Goal: Task Accomplishment & Management: Manage account settings

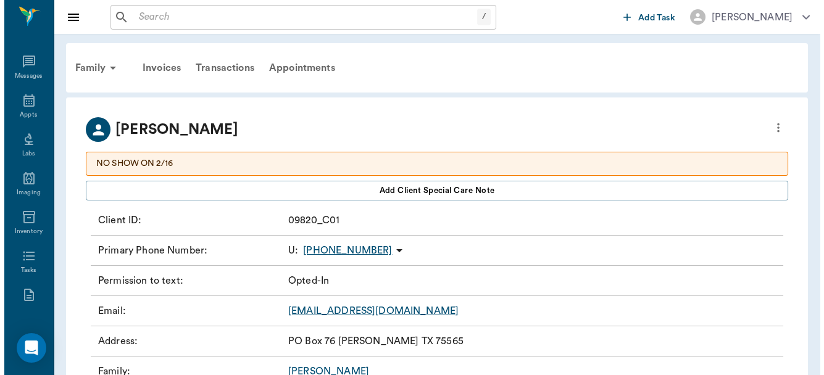
scroll to position [180, 0]
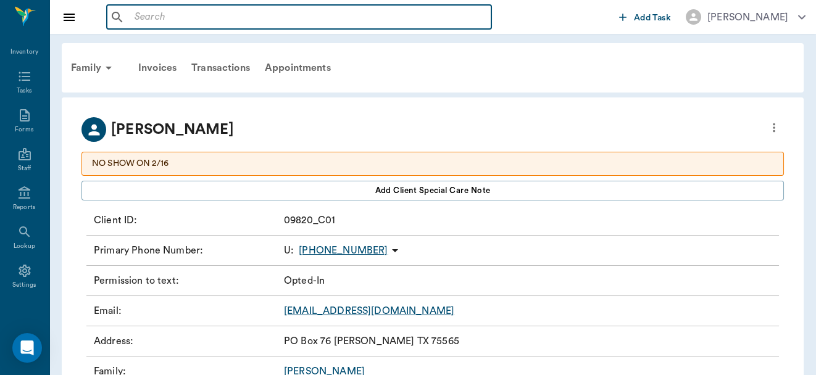
click at [183, 21] on input "text" at bounding box center [308, 17] width 357 height 17
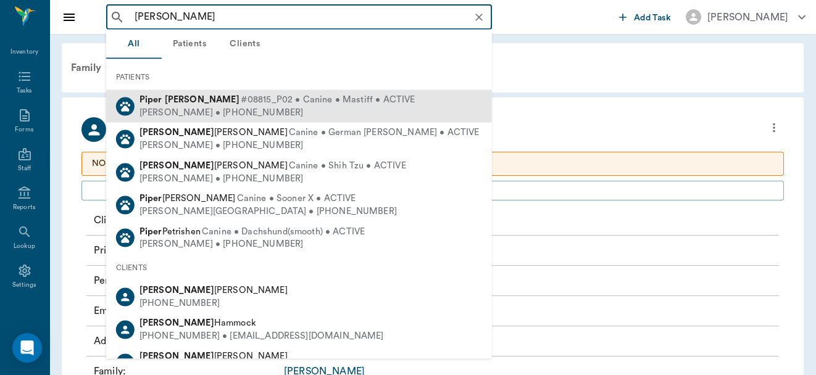
click at [185, 106] on div "[PERSON_NAME] #08815_P02 • Canine • Mastiff • ACTIVE" at bounding box center [277, 100] width 276 height 13
type input "[PERSON_NAME]"
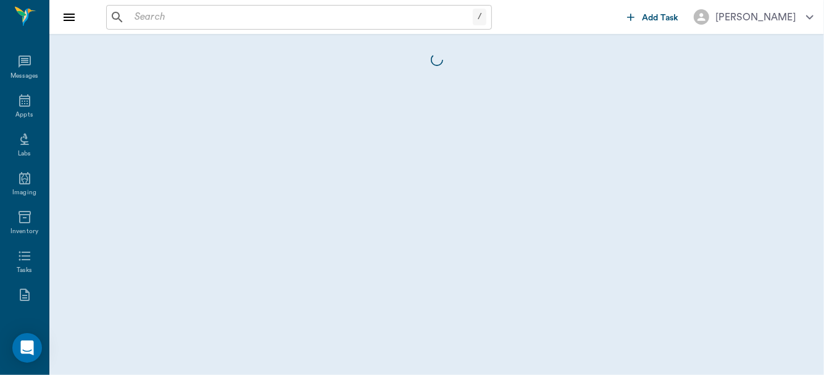
scroll to position [180, 0]
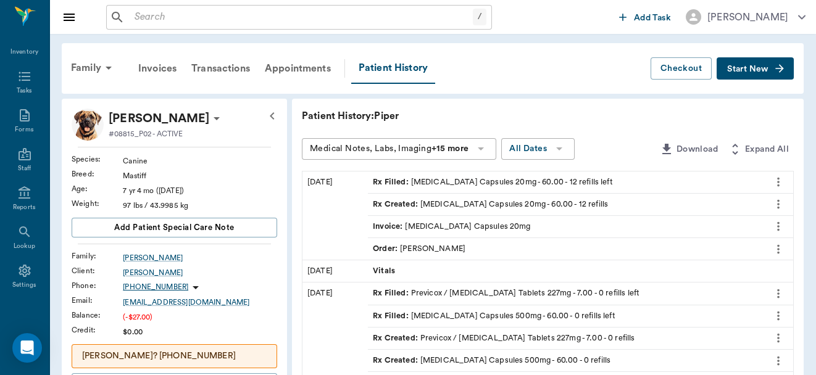
click at [161, 17] on input "text" at bounding box center [301, 17] width 343 height 17
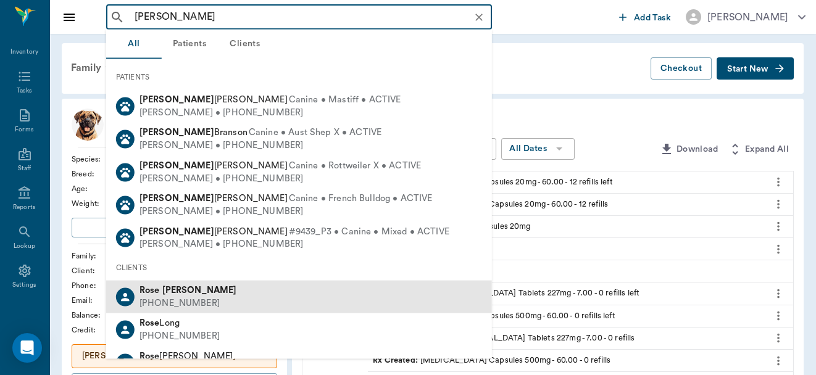
click at [180, 304] on div "[PHONE_NUMBER]" at bounding box center [188, 303] width 98 height 13
type input "[PERSON_NAME]"
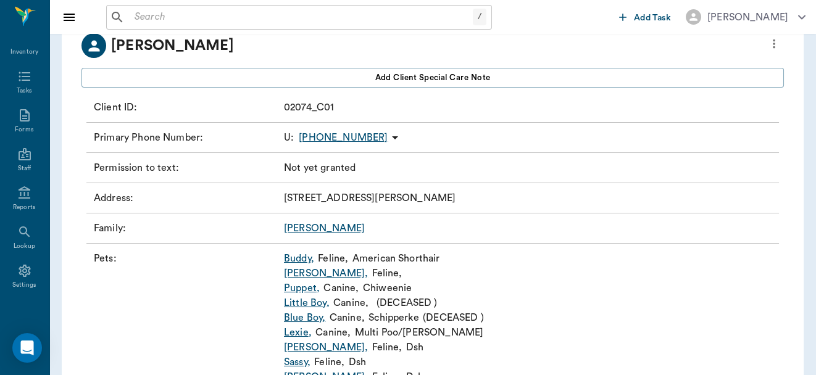
scroll to position [85, 0]
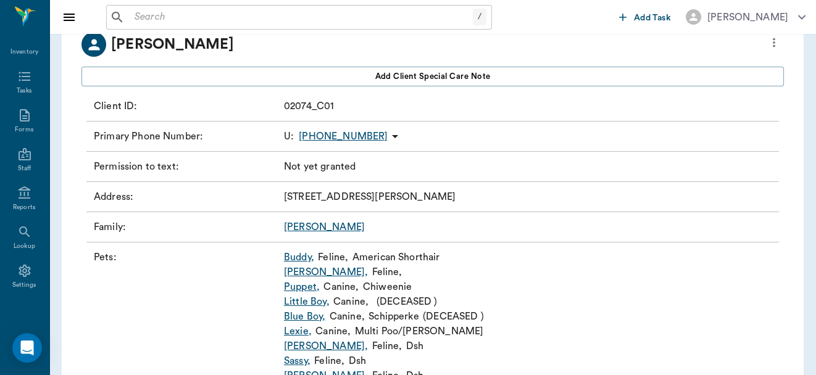
click at [299, 331] on link "Lexie ," at bounding box center [298, 331] width 28 height 15
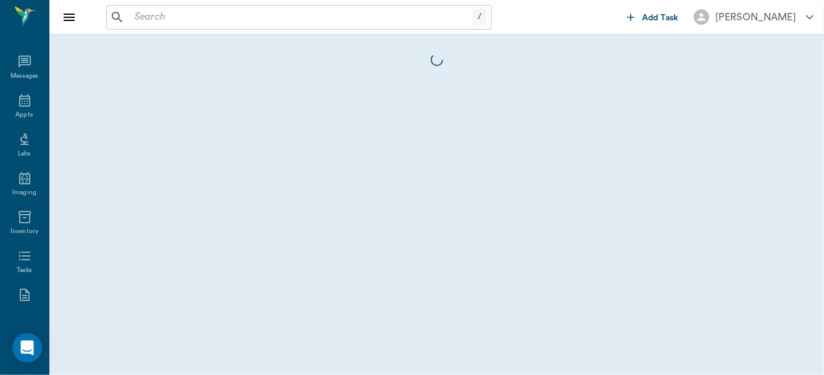
scroll to position [180, 0]
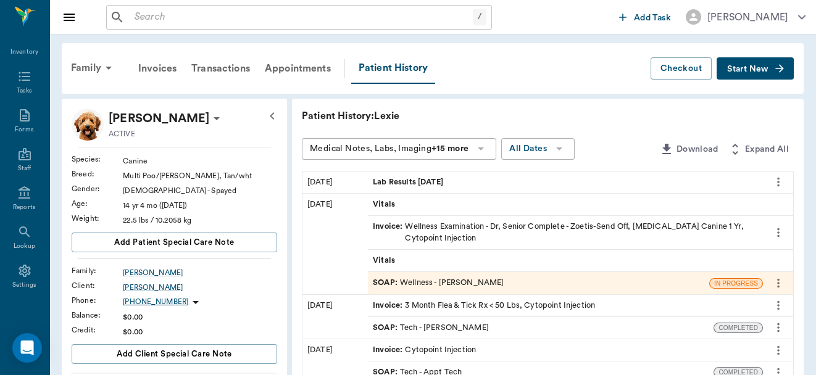
click at [446, 283] on div "SOAP : Wellness - [PERSON_NAME]" at bounding box center [438, 283] width 131 height 12
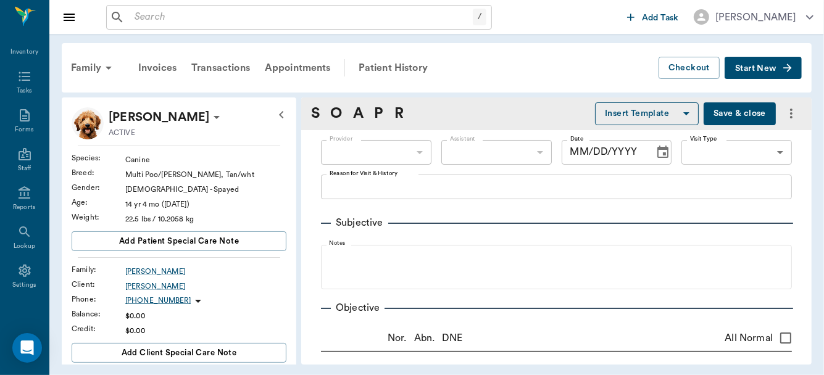
type input "63ec2f075fda476ae8351a4d"
type input "65d2be4f46e3a538d89b8c14"
type textarea "Rv, Cytopoint Inj [PERSON_NAME] OWNER UPDATED WHAT THEY WANTED TO DO. THEY WANT…"
radio input "true"
type textarea "Little flaky on back, starting to itch again"
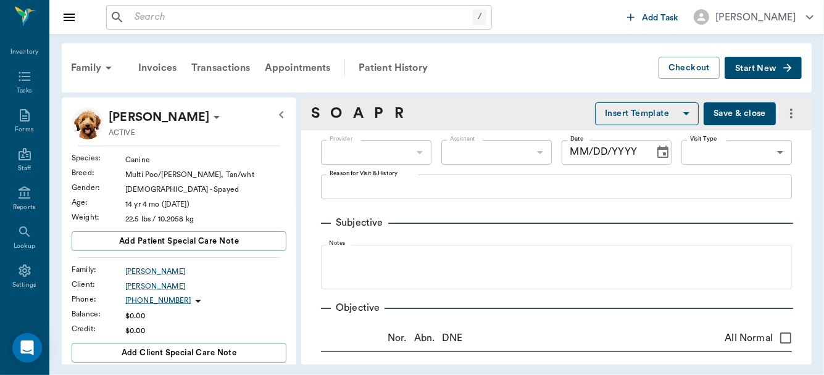
radio input "true"
type textarea "Nuclear [MEDICAL_DATA]"
radio input "true"
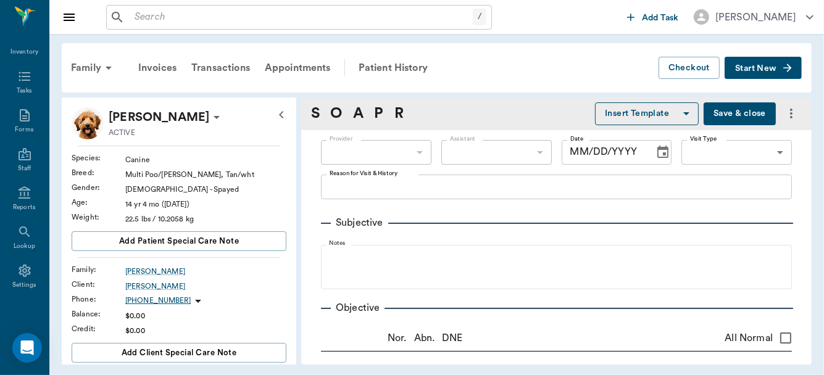
type textarea "grade 2-3 perio - Rec: oral SX some possible extractions"
radio input "true"
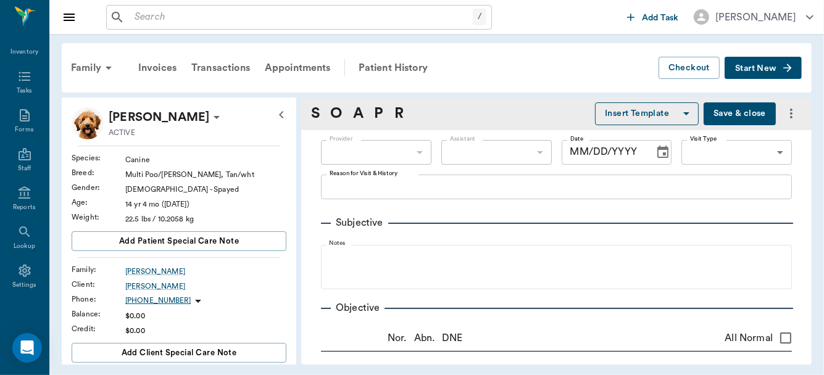
radio input "true"
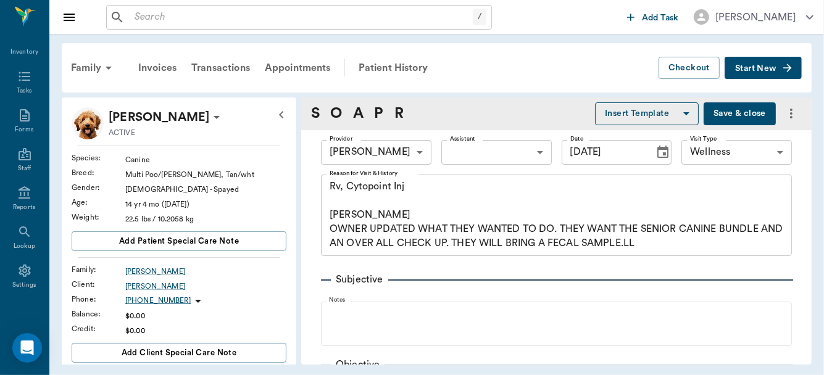
type input "[DATE]"
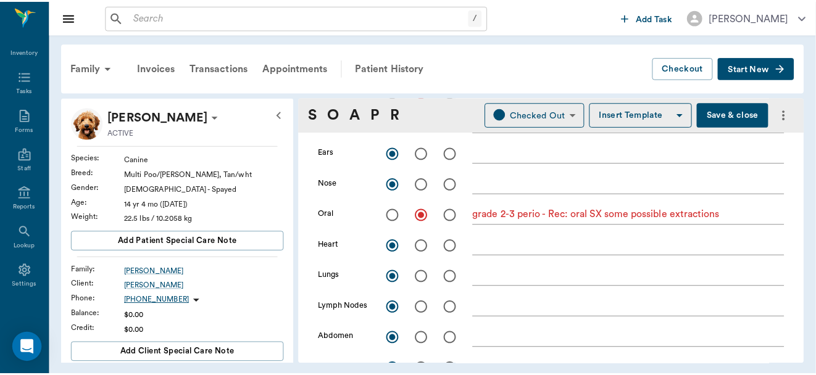
scroll to position [386, 0]
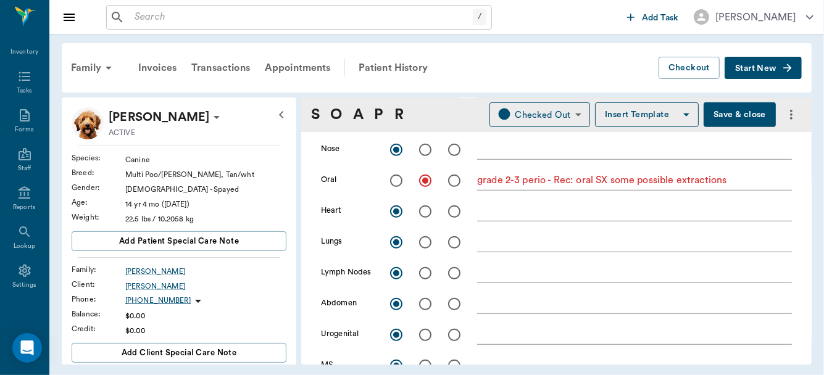
drag, startPoint x: 813, startPoint y: 176, endPoint x: 814, endPoint y: 186, distance: 9.9
click at [814, 186] on div "Family Invoices Transactions Appointments Patient History Checkout Start New [P…" at bounding box center [436, 204] width 775 height 340
click at [131, 272] on div "[PERSON_NAME]" at bounding box center [205, 271] width 161 height 11
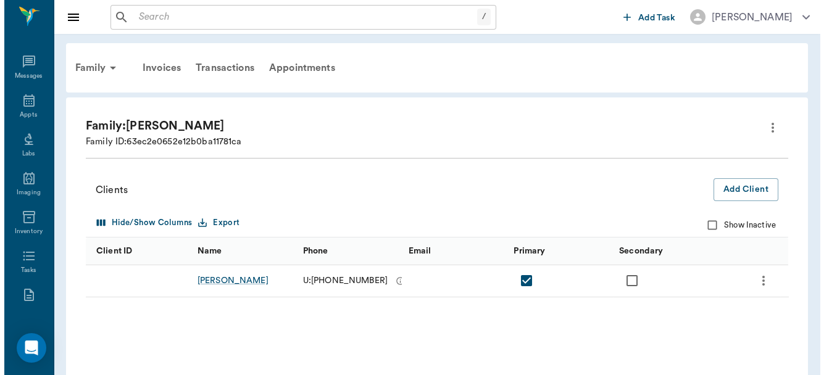
scroll to position [180, 0]
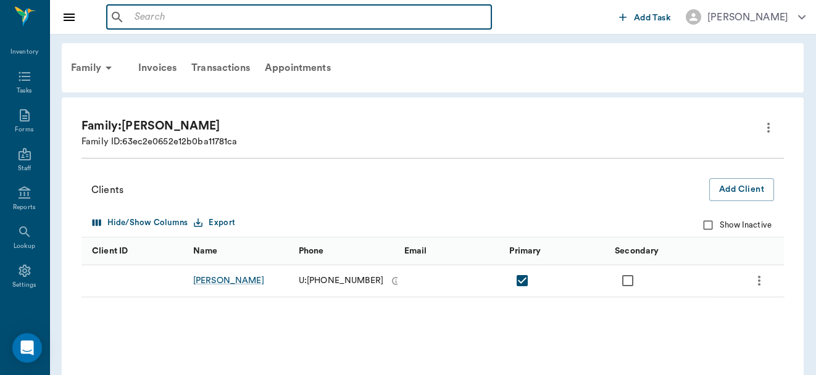
click at [160, 19] on input "text" at bounding box center [308, 17] width 357 height 17
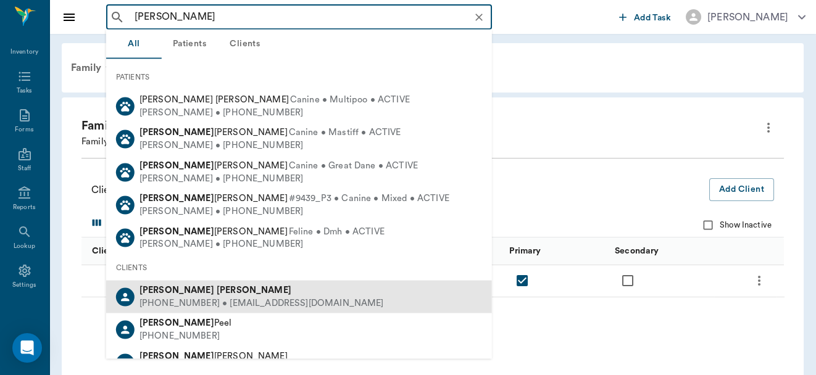
click at [180, 288] on span "[PERSON_NAME]" at bounding box center [215, 290] width 152 height 9
type input "[PERSON_NAME]"
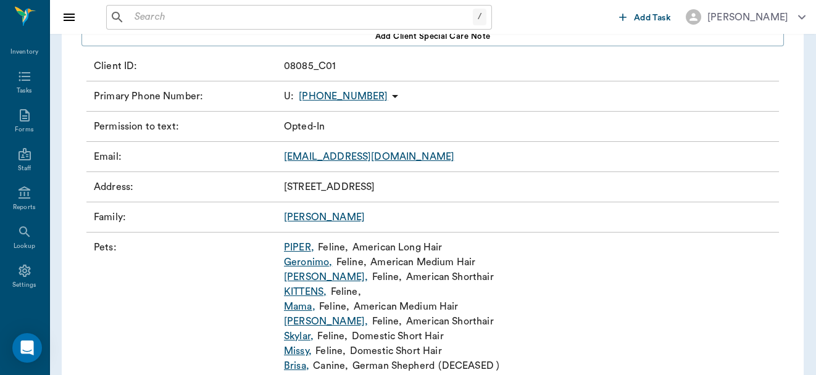
scroll to position [197, 0]
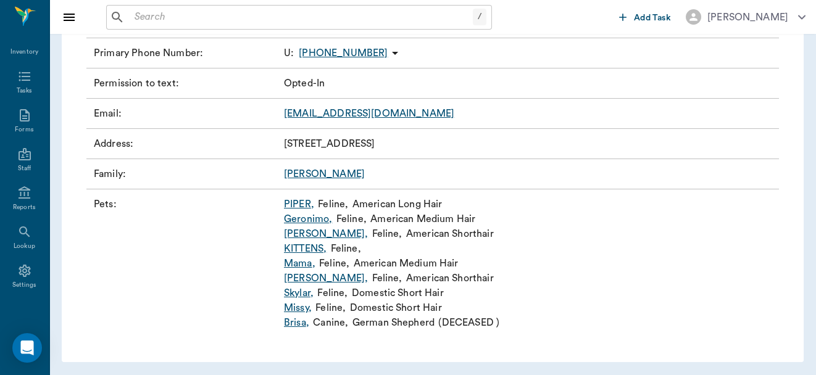
click at [295, 172] on link "[PERSON_NAME]" at bounding box center [324, 174] width 81 height 10
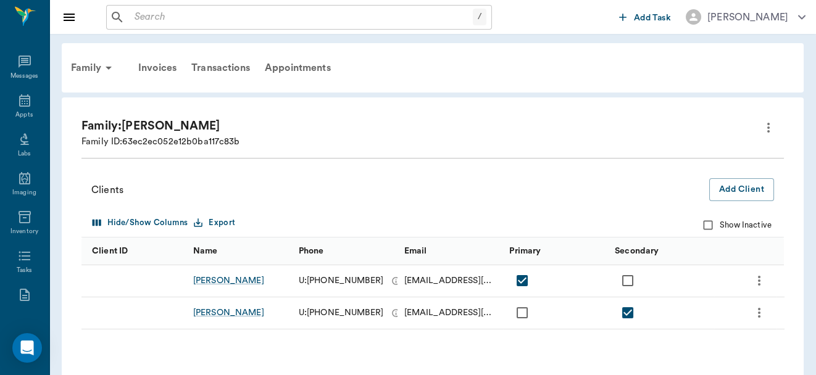
scroll to position [180, 0]
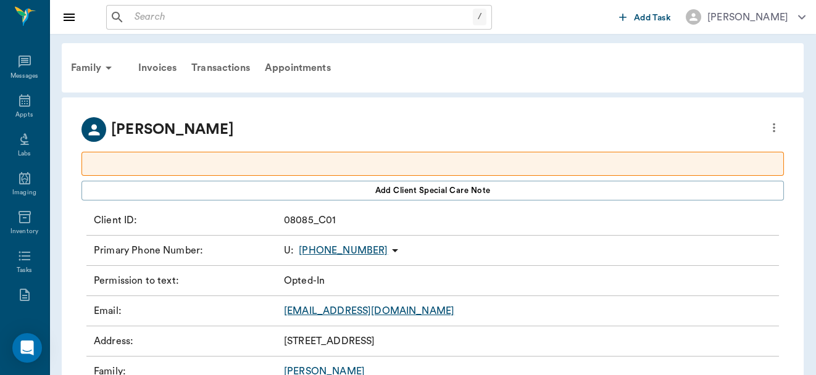
scroll to position [180, 0]
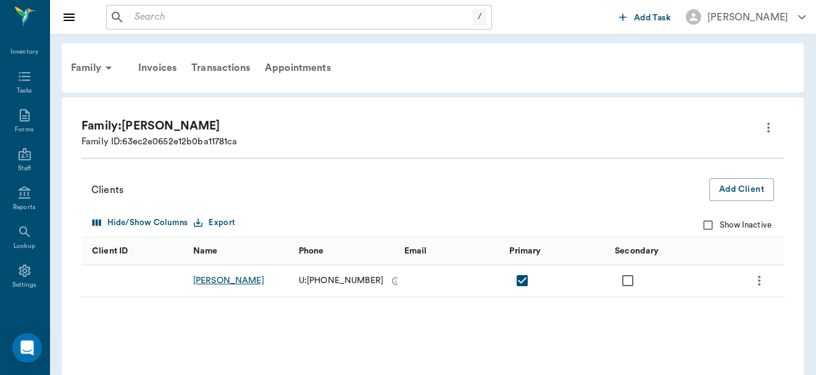
click at [218, 279] on div "[PERSON_NAME]" at bounding box center [228, 281] width 71 height 12
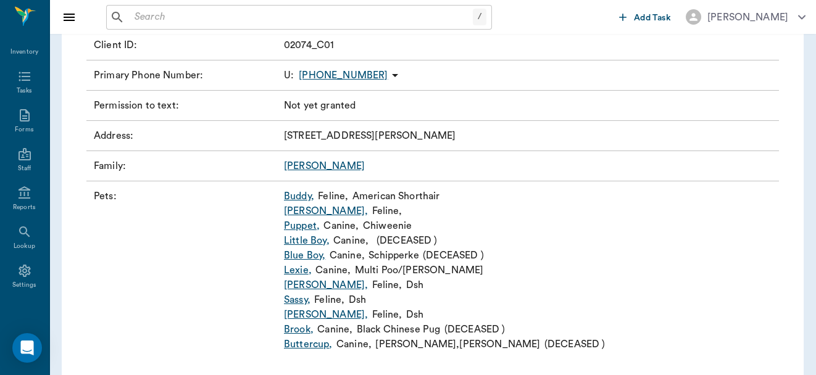
scroll to position [158, 0]
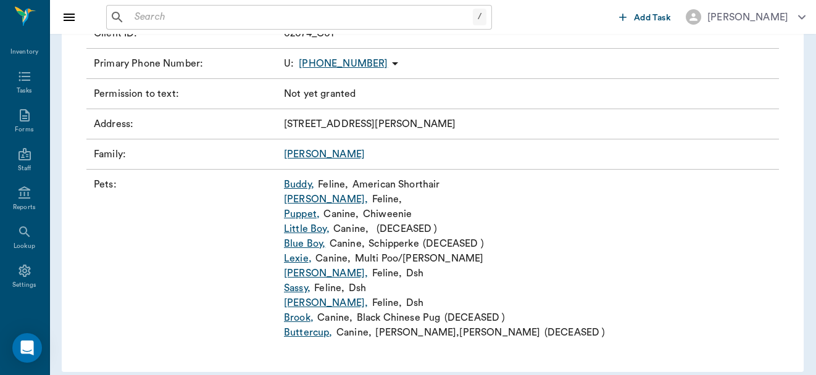
click at [297, 259] on link "Lexie ," at bounding box center [298, 258] width 28 height 15
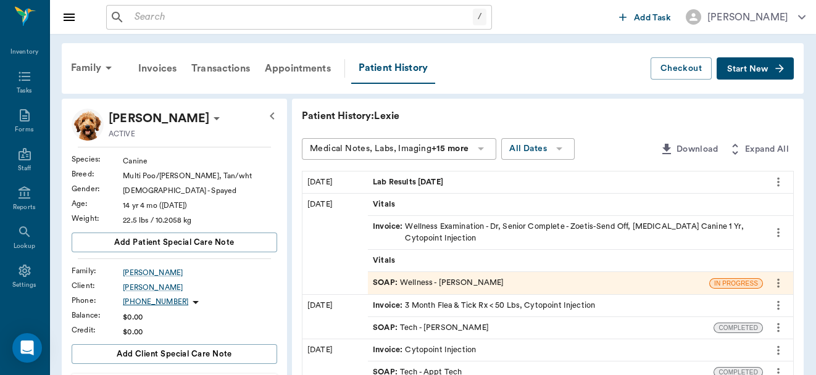
click at [749, 69] on span "Start New" at bounding box center [747, 69] width 41 height 0
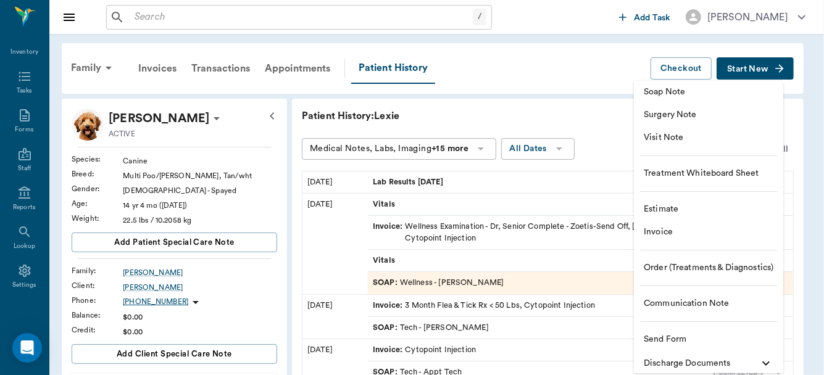
click at [692, 306] on span "Communication Note" at bounding box center [709, 303] width 130 height 13
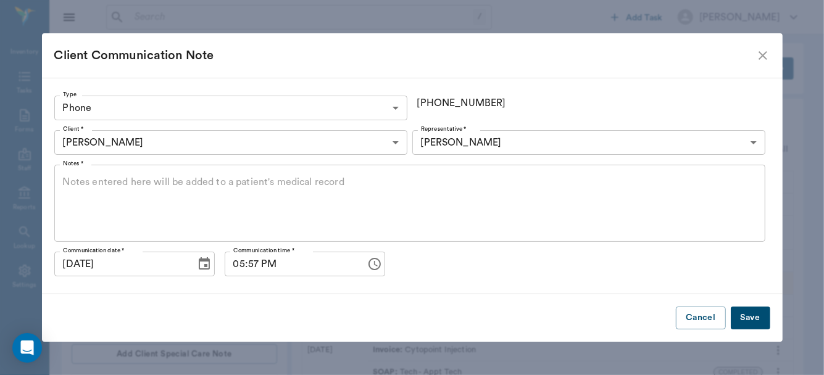
click at [132, 182] on textarea "Notes *" at bounding box center [410, 203] width 694 height 57
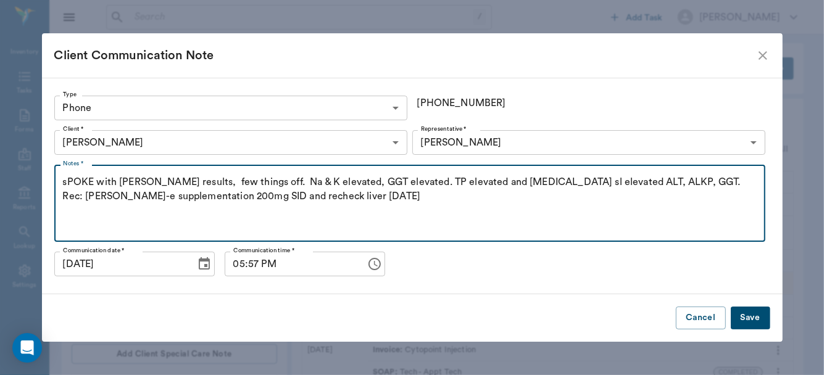
type textarea "sPOKE with [PERSON_NAME] results, few things off. Na & K elevated, GGT elevated…"
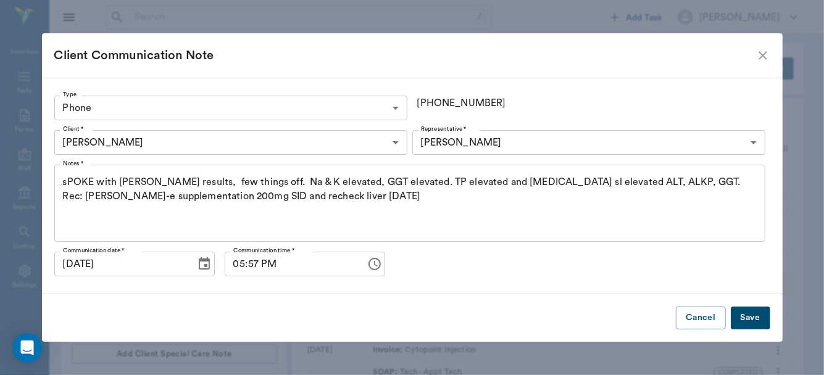
click at [754, 316] on button "Save" at bounding box center [750, 318] width 39 height 23
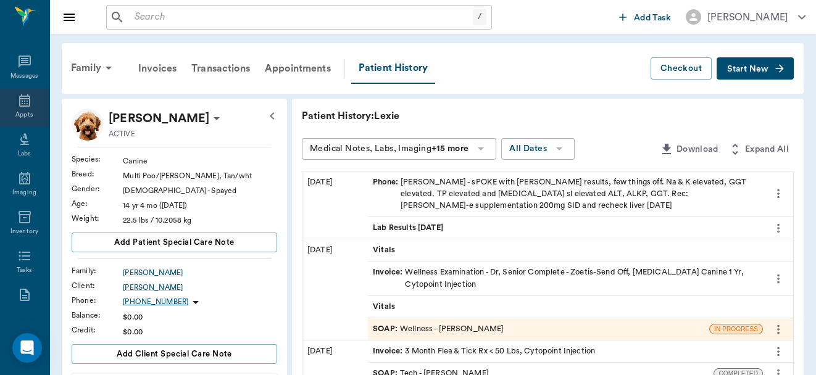
click at [22, 105] on icon at bounding box center [24, 100] width 15 height 15
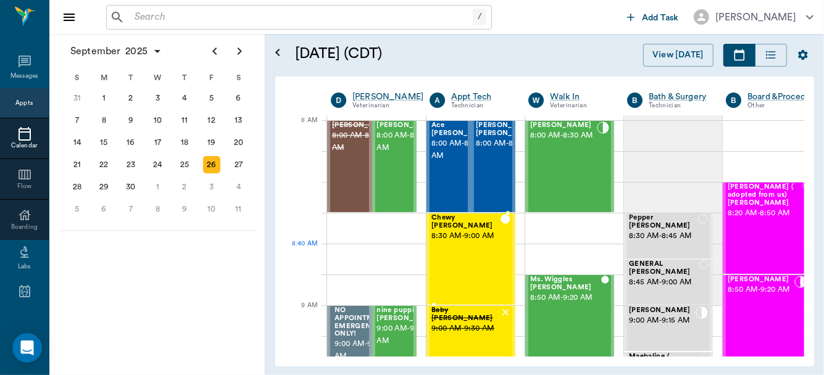
click at [463, 273] on div "Chewy [PERSON_NAME] 8:30 AM - 9:00 AM" at bounding box center [465, 259] width 69 height 90
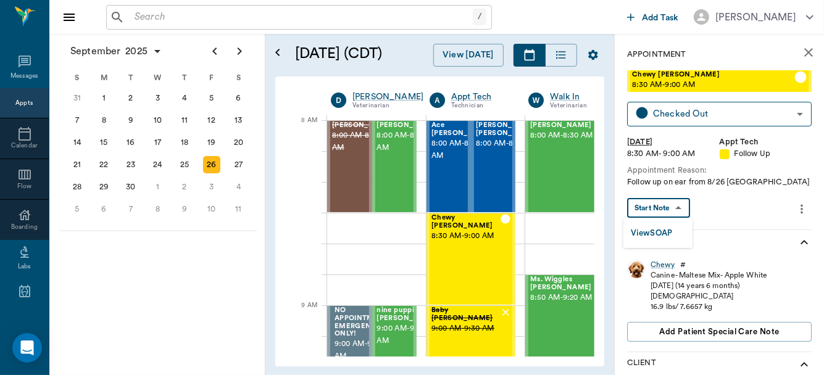
click at [658, 208] on body "/ ​ Add Task [PERSON_NAME] Nectar Messages Appts Calendar Flow Boarding Labs Im…" at bounding box center [412, 187] width 824 height 375
click at [660, 234] on button "View SOAP" at bounding box center [652, 234] width 42 height 14
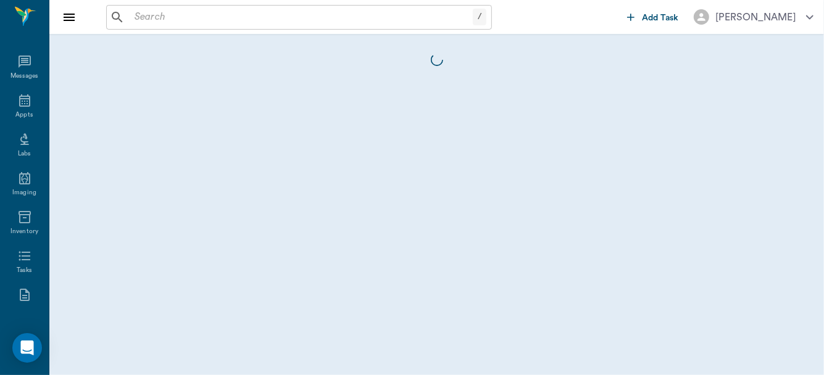
click at [660, 234] on div at bounding box center [436, 204] width 775 height 341
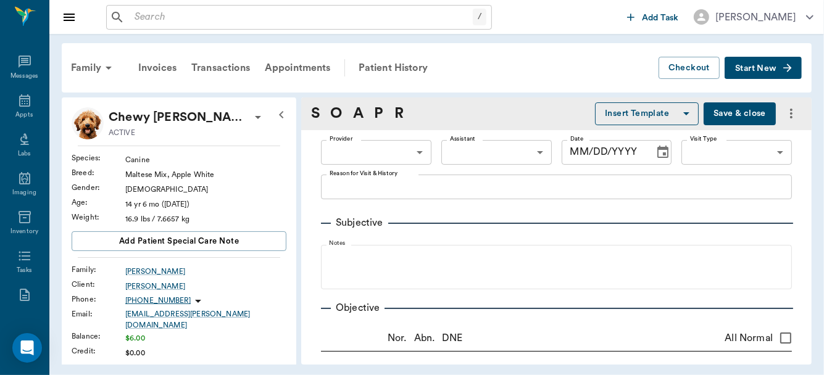
type input "63ec2f075fda476ae8351a4d"
type input "642ef10e332a41444de2bad1"
type input "65d2be4f46e3a538d89b8c16"
type textarea "Follow up on ear from 8/26 [GEOGRAPHIC_DATA]"
radio input "true"
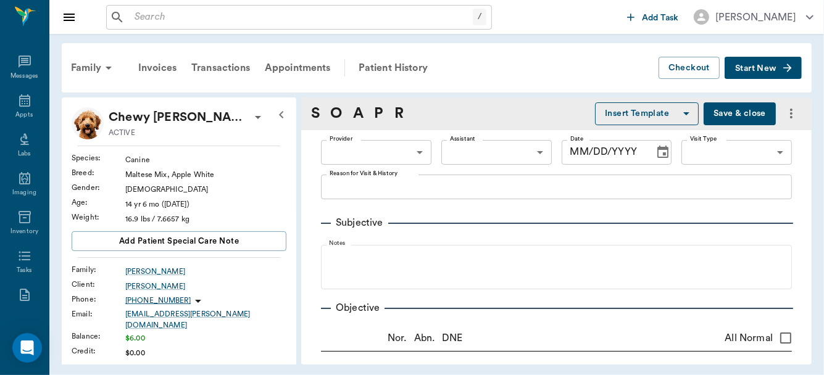
type textarea "ulceration on R ear, still same size but possible thicker, try cryotheerapy"
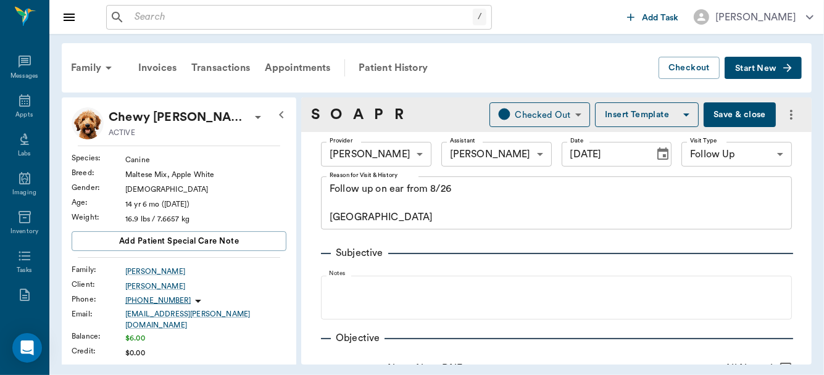
type input "[DATE]"
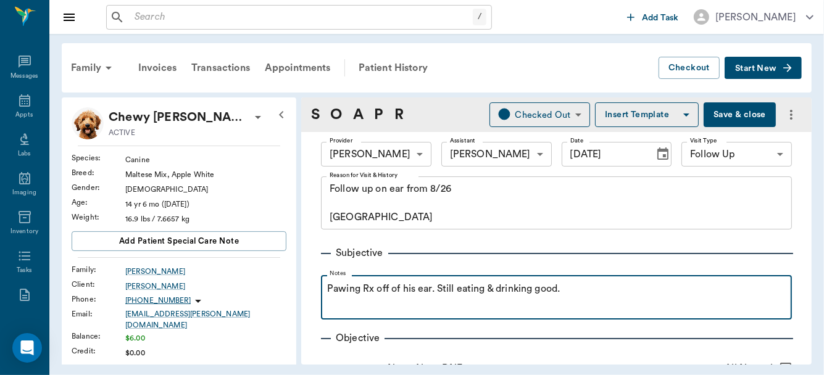
click at [438, 290] on p "Pawing Rx off of his ear. Still eating & drinking good." at bounding box center [556, 288] width 459 height 15
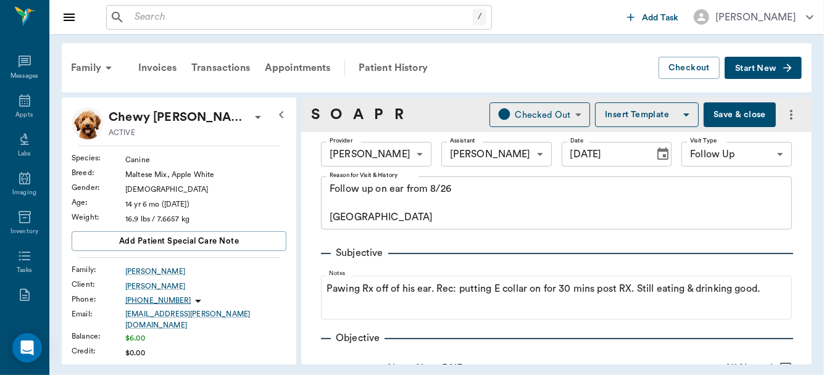
click at [723, 114] on button "Save & close" at bounding box center [740, 114] width 72 height 25
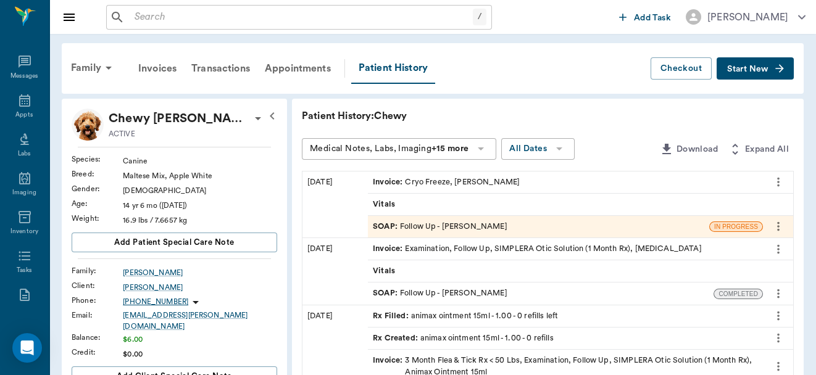
click at [480, 138] on div "Medical Notes, Labs, Imaging +15 more" at bounding box center [399, 149] width 194 height 22
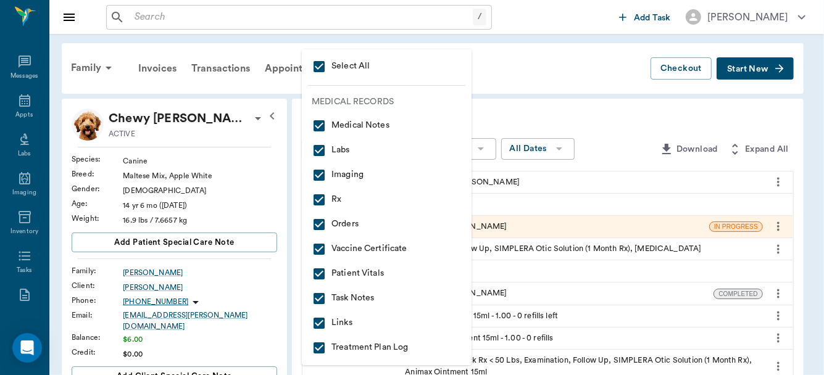
click at [275, 190] on div at bounding box center [412, 187] width 824 height 375
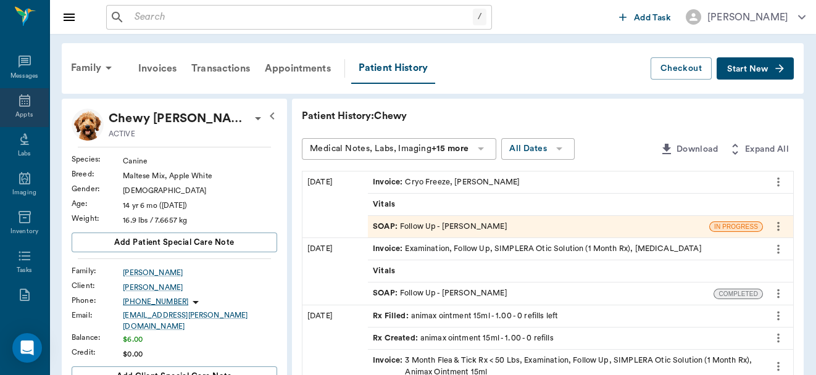
click at [23, 95] on icon at bounding box center [24, 100] width 11 height 12
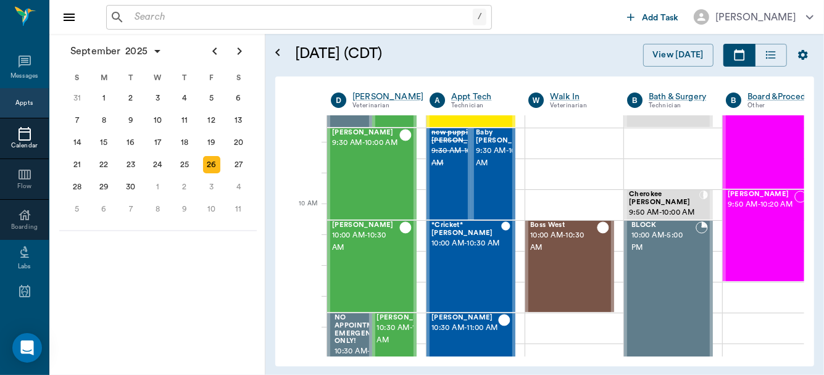
scroll to position [287, 0]
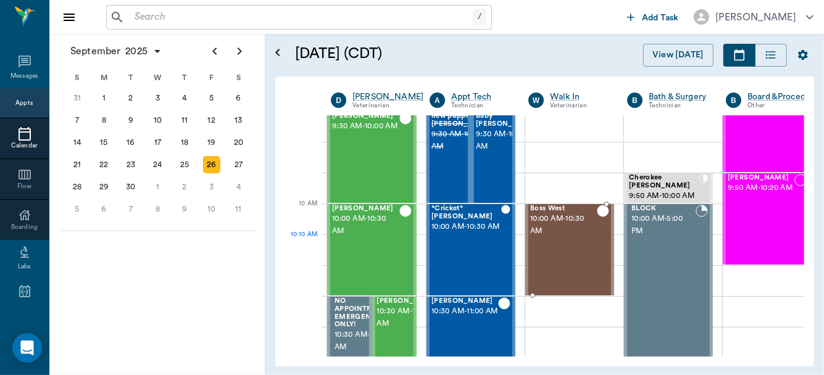
click at [567, 237] on div "Boss West 10:00 AM - 10:30 AM" at bounding box center [563, 250] width 67 height 90
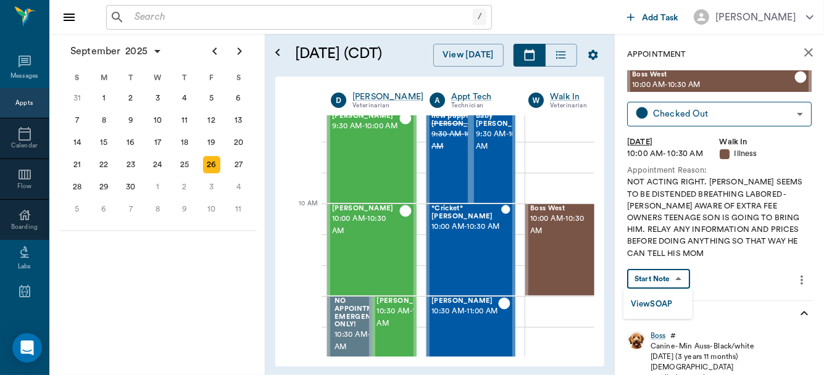
click at [673, 276] on body "/ ​ Add Task [PERSON_NAME] Nectar Messages Appts Calendar Flow Boarding Labs Im…" at bounding box center [412, 187] width 824 height 375
click at [663, 301] on button "View SOAP" at bounding box center [652, 304] width 42 height 14
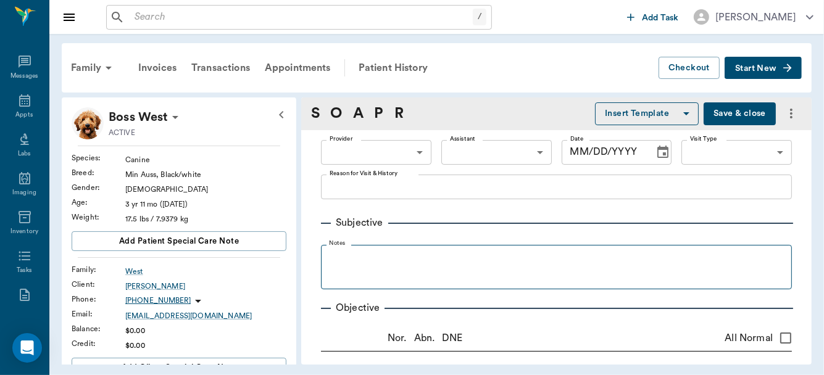
type input "63ec2f075fda476ae8351a4d"
type input "6740bf97de10e07744acf1eb"
type input "65d2be4f46e3a538d89b8c15"
type textarea "NOT ACTING RIGHT. [PERSON_NAME] SEEMS TO BE DISTENDED BREATHING LABORED -[PERSO…"
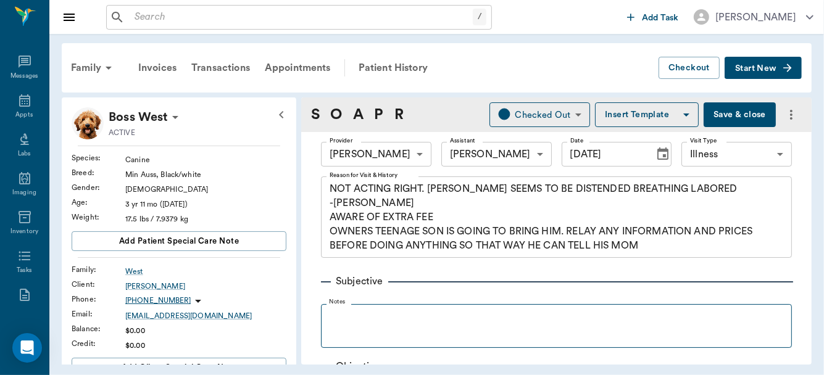
type input "[DATE]"
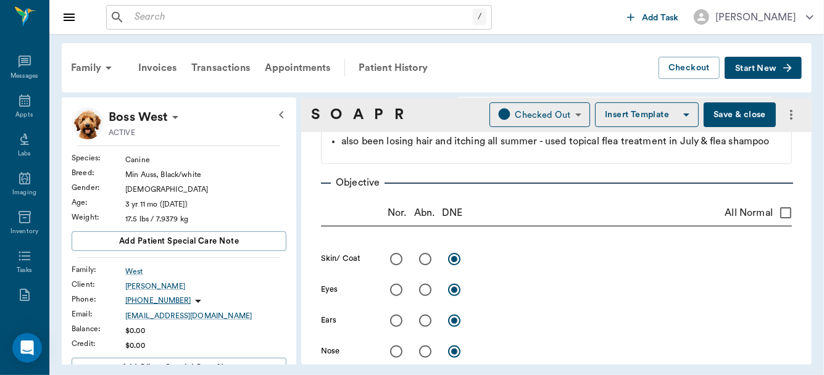
scroll to position [252, 0]
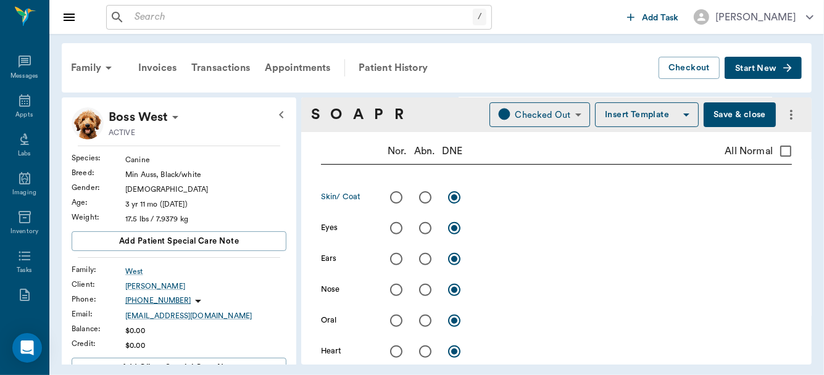
click at [425, 210] on input "radio" at bounding box center [425, 198] width 26 height 26
radio input "true"
click at [496, 204] on textarea at bounding box center [634, 197] width 315 height 14
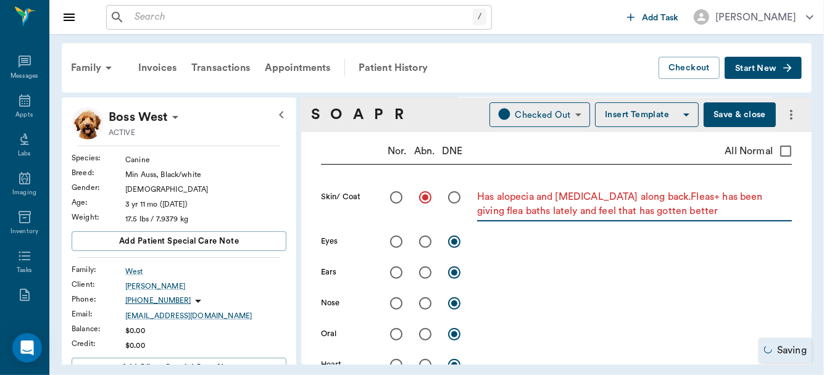
click at [670, 216] on textarea "Has alopecia and [MEDICAL_DATA] along back.Fleas+ has been giving flea baths la…" at bounding box center [634, 204] width 315 height 28
click at [647, 214] on textarea "Has alopecia and [MEDICAL_DATA] along back.Fleas + has been giving flea baths l…" at bounding box center [634, 204] width 315 height 28
type textarea "Has alopecia and [MEDICAL_DATA] along back. Fleas + has been giving flea baths …"
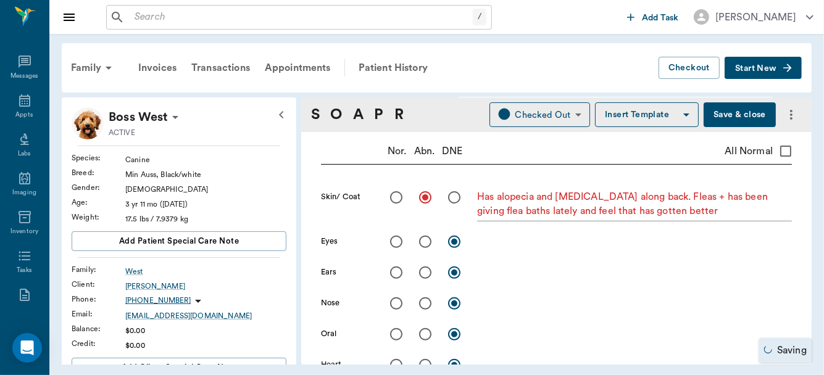
click at [682, 222] on div "Has alopecia and [MEDICAL_DATA] along back. Fleas + has been giving flea baths …" at bounding box center [634, 205] width 315 height 32
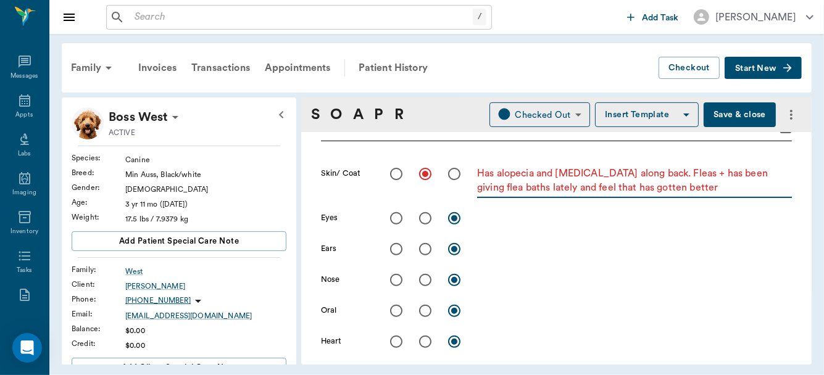
scroll to position [325, 0]
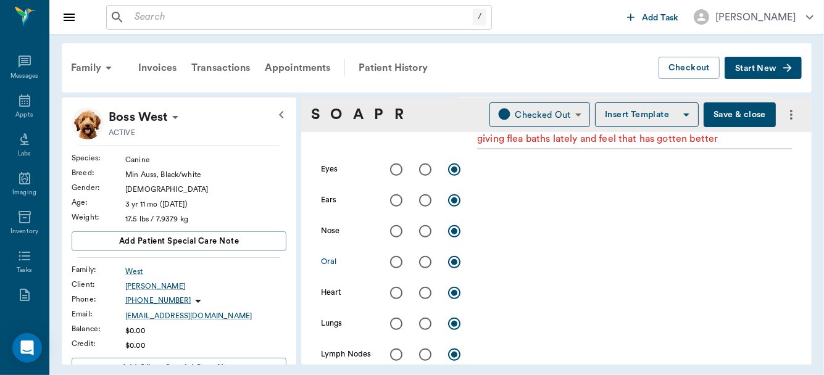
click at [393, 273] on input "radio" at bounding box center [396, 262] width 26 height 26
radio input "true"
click at [396, 306] on input "radio" at bounding box center [396, 293] width 26 height 26
radio input "true"
click at [397, 337] on input "radio" at bounding box center [396, 324] width 26 height 26
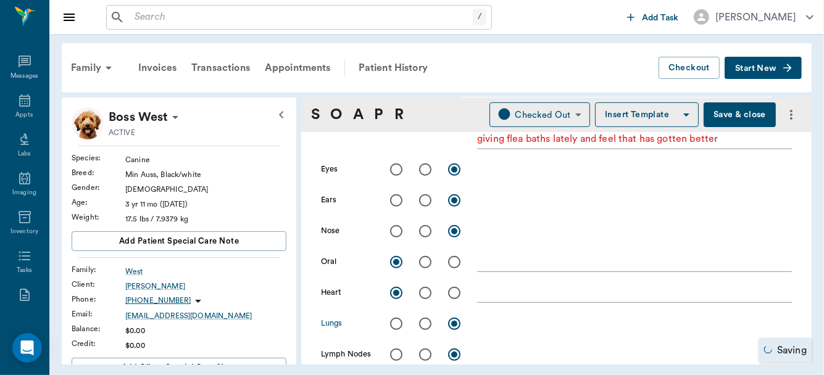
radio input "true"
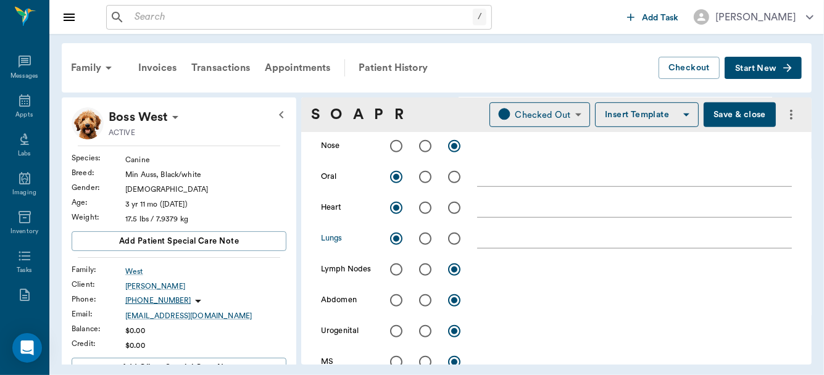
scroll to position [479, 0]
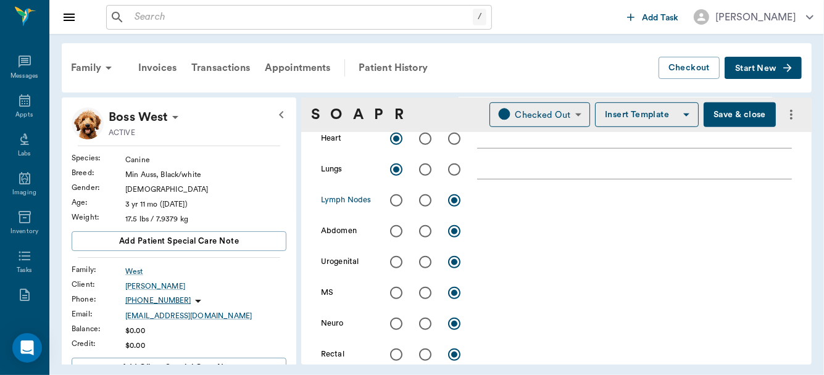
click at [397, 213] on input "radio" at bounding box center [396, 201] width 26 height 26
radio input "true"
click at [394, 244] on input "radio" at bounding box center [396, 231] width 26 height 26
radio input "true"
drag, startPoint x: 394, startPoint y: 244, endPoint x: 394, endPoint y: 276, distance: 32.1
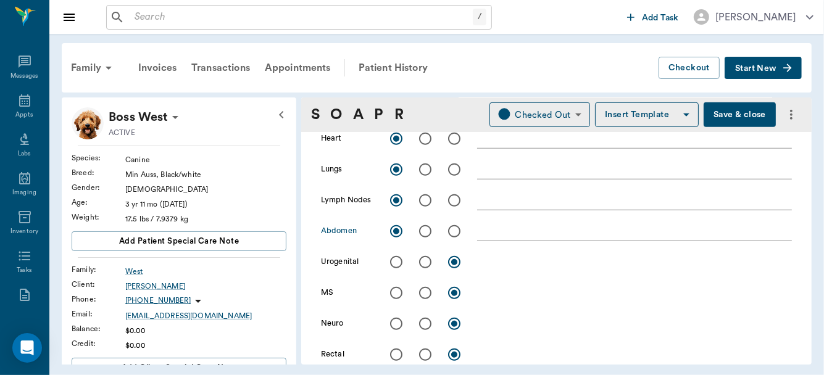
click at [394, 276] on div "Skin/ Coat Has alopecia and [MEDICAL_DATA] along back. Fleas + has been giving …" at bounding box center [556, 165] width 471 height 415
click at [394, 275] on input "radio" at bounding box center [396, 262] width 26 height 26
radio input "true"
click at [394, 304] on input "radio" at bounding box center [396, 293] width 26 height 26
radio input "true"
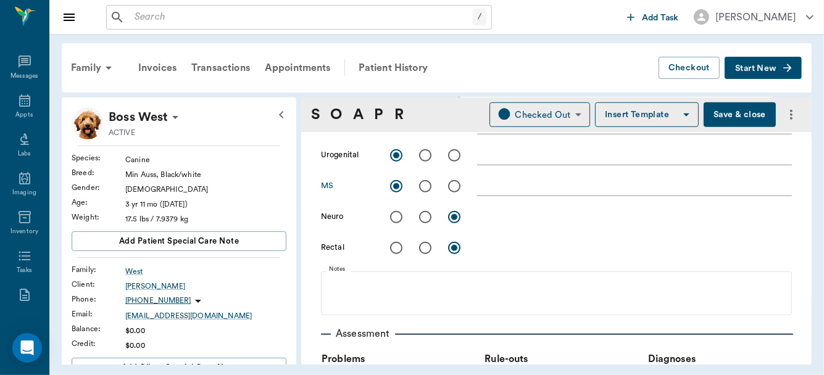
scroll to position [602, 0]
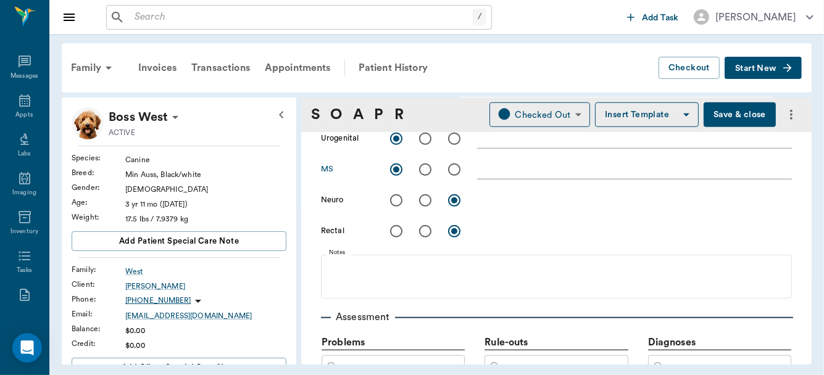
click at [397, 214] on input "radio" at bounding box center [396, 201] width 26 height 26
radio input "true"
click at [396, 244] on input "radio" at bounding box center [396, 231] width 26 height 26
radio input "true"
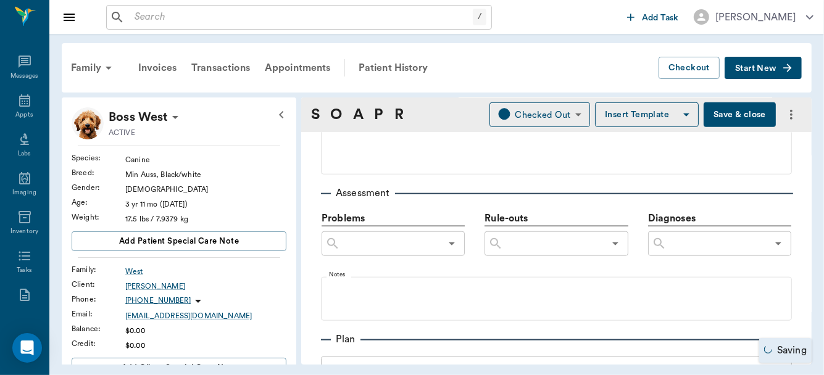
scroll to position [740, 0]
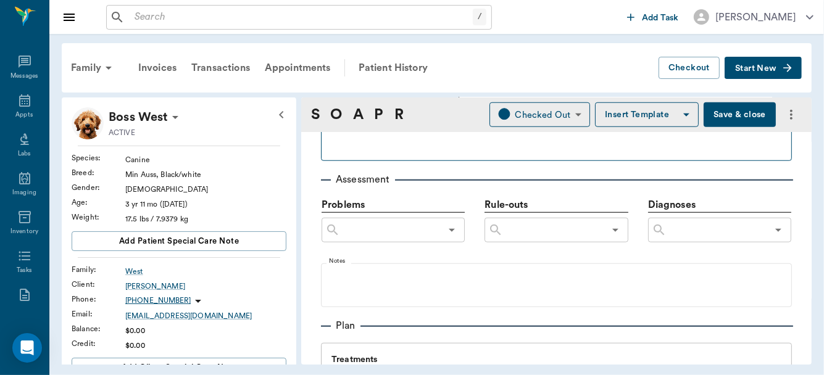
click at [325, 142] on fieldset "Notes" at bounding box center [556, 136] width 471 height 49
click at [328, 138] on p at bounding box center [556, 130] width 459 height 15
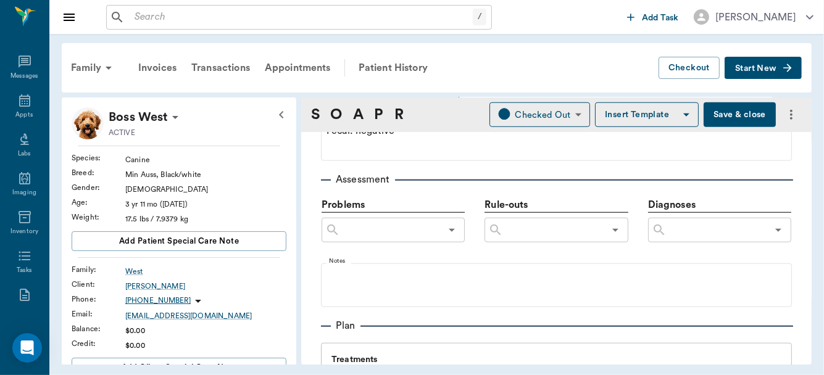
click at [681, 239] on input "text" at bounding box center [717, 230] width 101 height 17
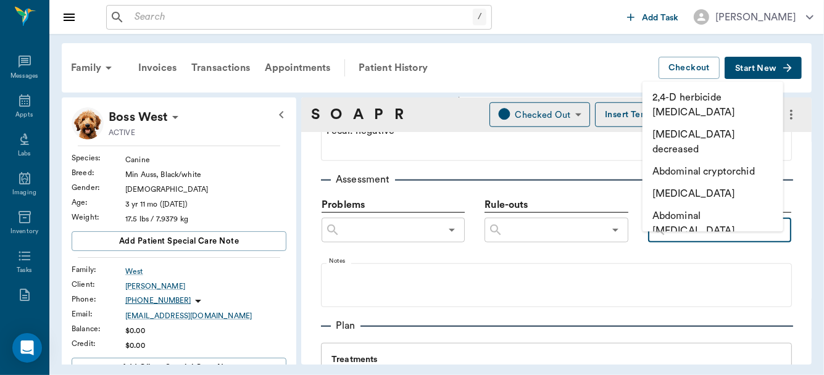
type input "A"
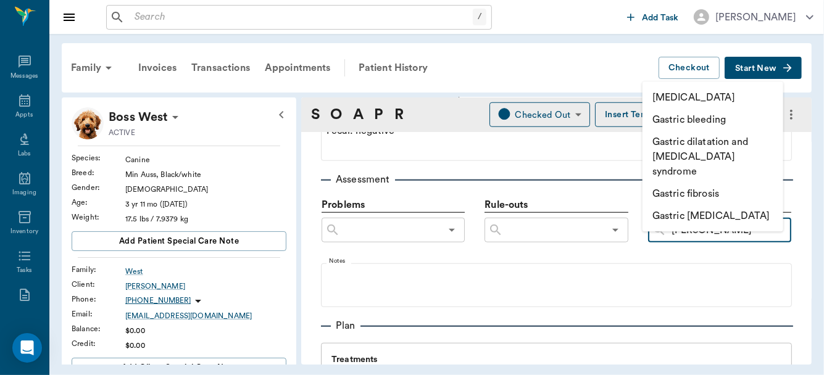
type input "gastr"
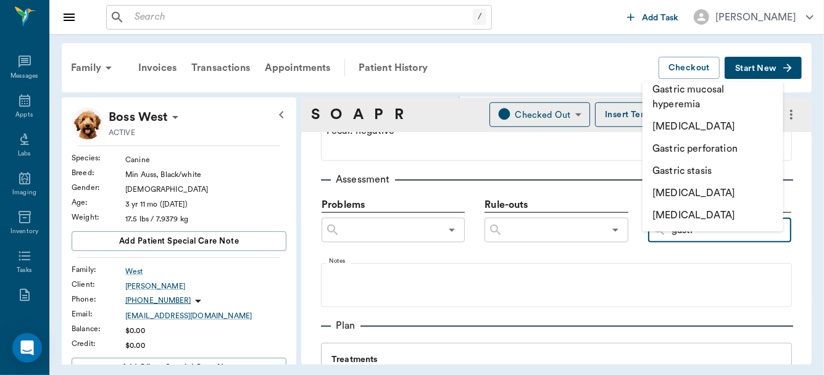
scroll to position [415, 0]
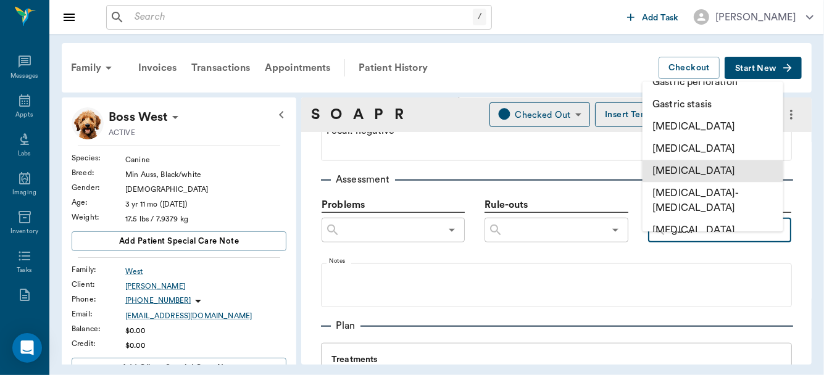
click at [713, 160] on li "[MEDICAL_DATA]" at bounding box center [712, 171] width 141 height 22
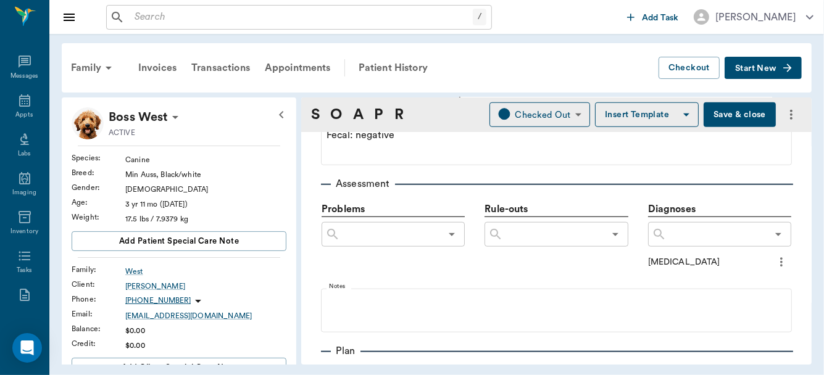
scroll to position [771, 0]
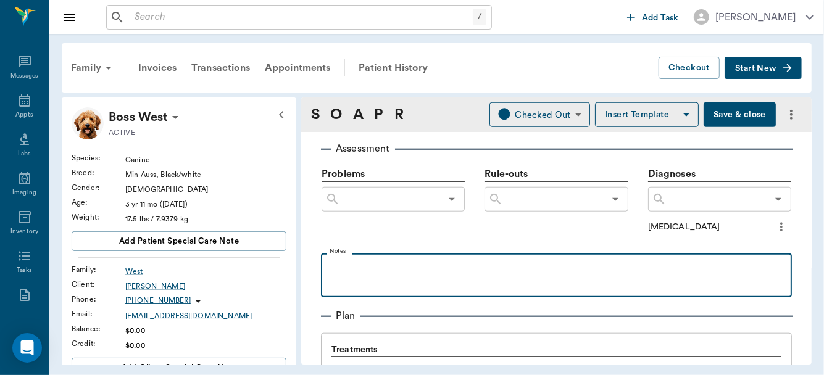
click at [362, 275] on p at bounding box center [556, 267] width 459 height 15
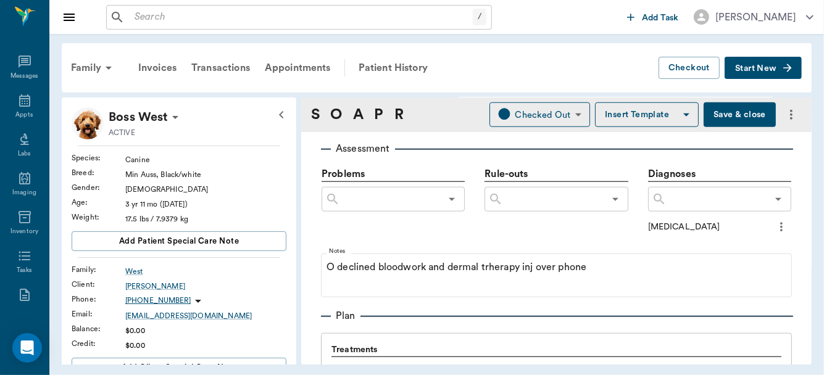
click at [733, 208] on input "text" at bounding box center [717, 199] width 101 height 17
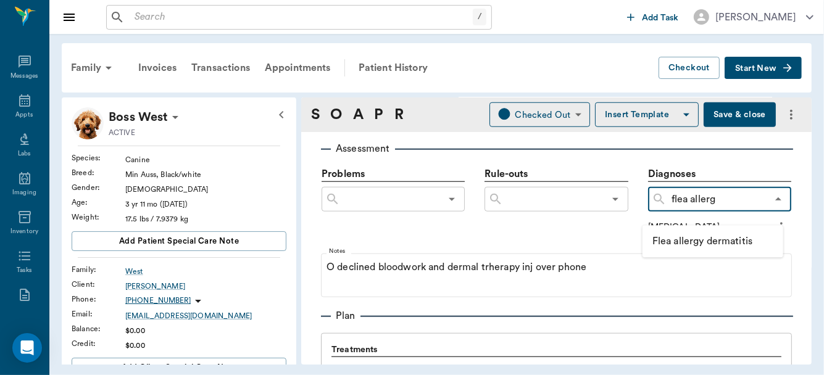
type input "flea allergy"
click at [712, 244] on li "Flea allergy dermatitis" at bounding box center [712, 241] width 141 height 22
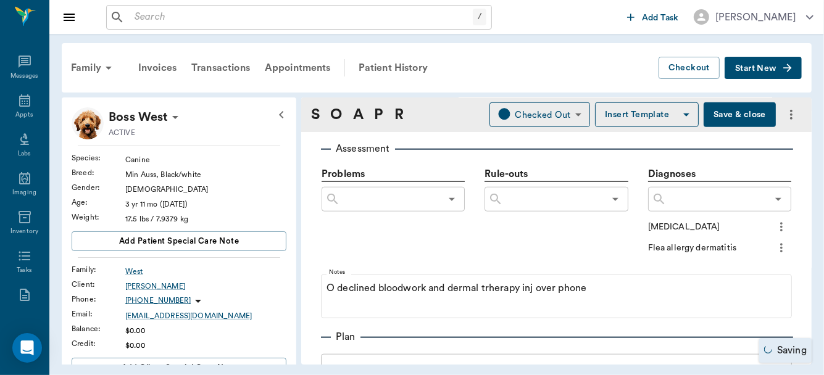
click at [739, 119] on button "Save & close" at bounding box center [740, 114] width 72 height 25
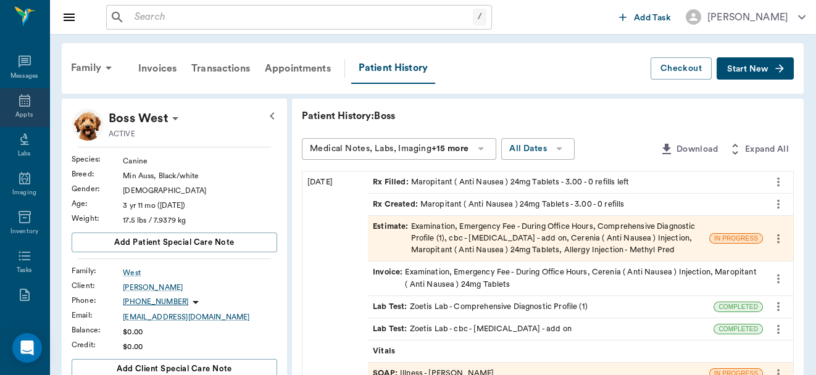
click at [25, 104] on icon at bounding box center [24, 100] width 11 height 12
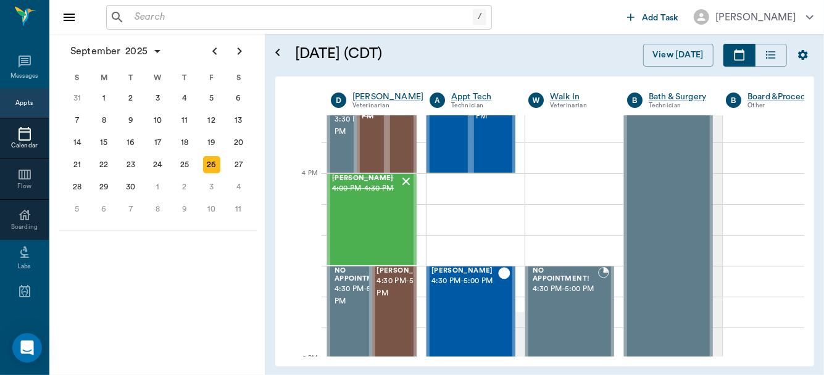
scroll to position [1379, 0]
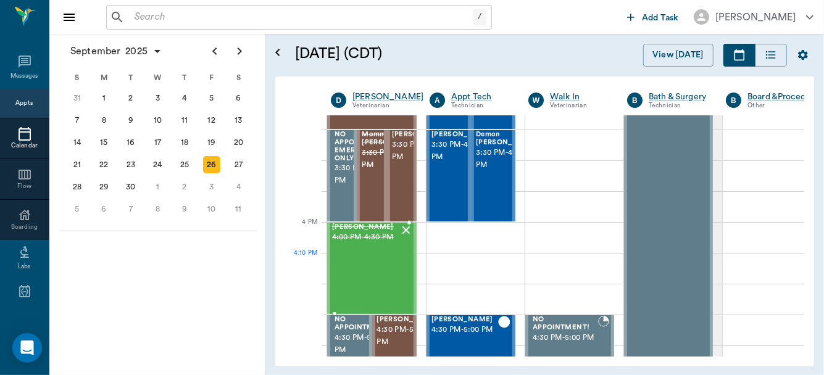
click at [368, 279] on div "[PERSON_NAME] 4:00 PM - 4:30 PM" at bounding box center [365, 268] width 67 height 90
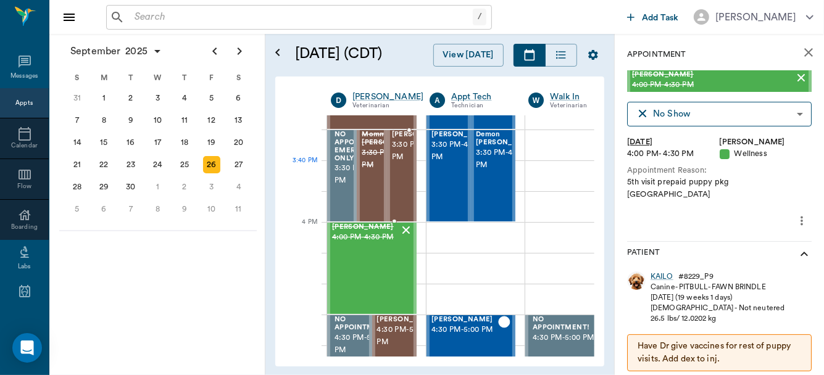
click at [394, 164] on span "3:30 PM - 4:00 PM" at bounding box center [423, 151] width 62 height 25
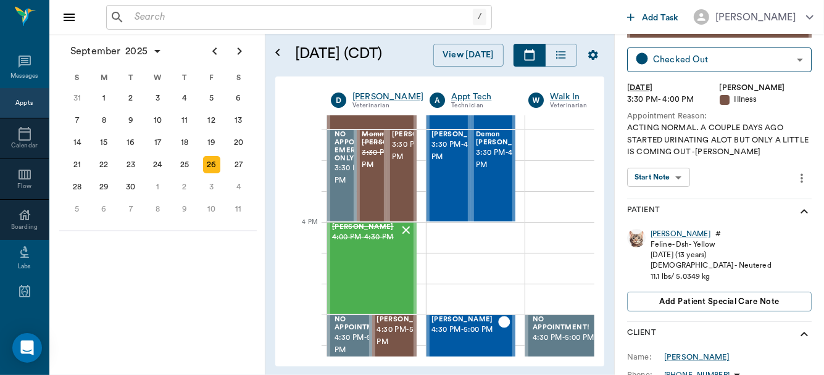
scroll to position [59, 0]
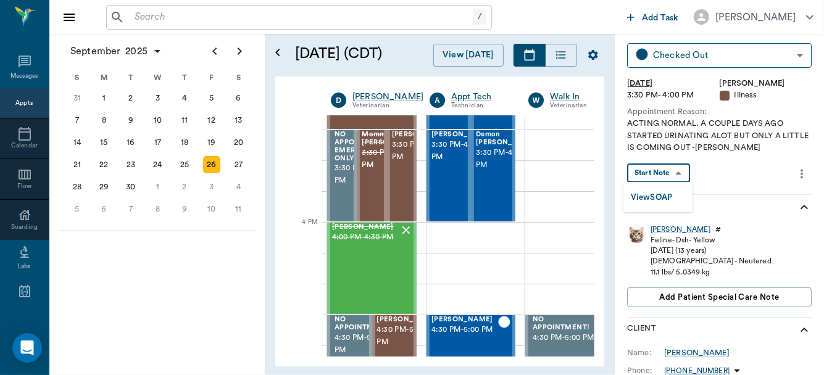
click at [666, 176] on body "/ ​ Add Task [PERSON_NAME] Nectar Messages Appts Calendar Flow Boarding Labs Im…" at bounding box center [412, 187] width 824 height 375
click at [659, 195] on button "View SOAP" at bounding box center [652, 198] width 42 height 14
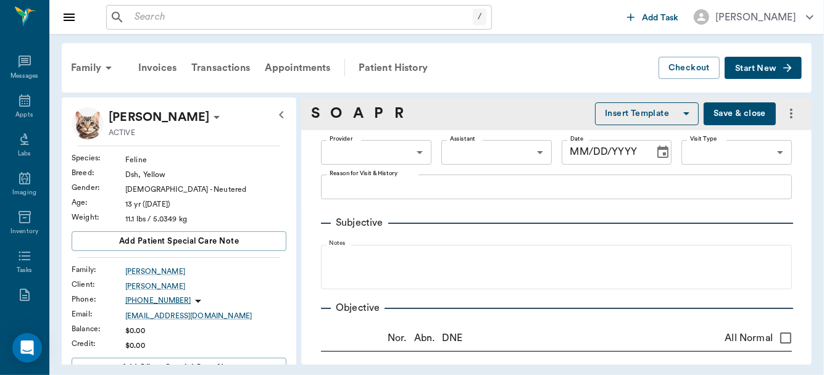
type input "63ec2f075fda476ae8351a4d"
type input "65d2be4f46e3a538d89b8c15"
type textarea "ACTING NORMAL. A COUPLE DAYS AGO STARTED URINATING ALOT BUT ONLY A LITTLE IS CO…"
radio input "true"
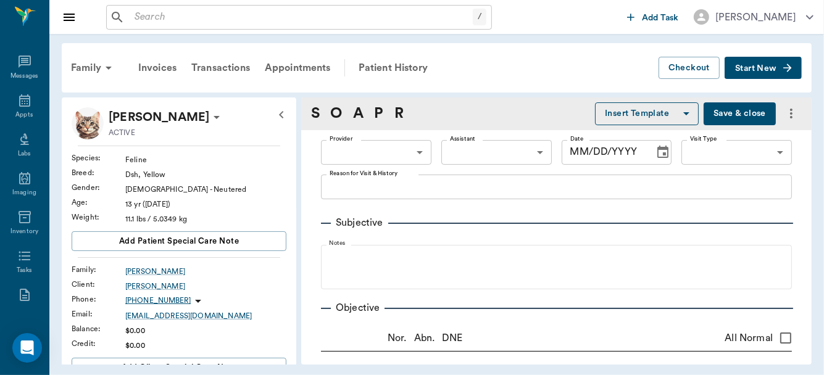
radio input "true"
type textarea "No palpatable bladder, Suspect small and irritated"
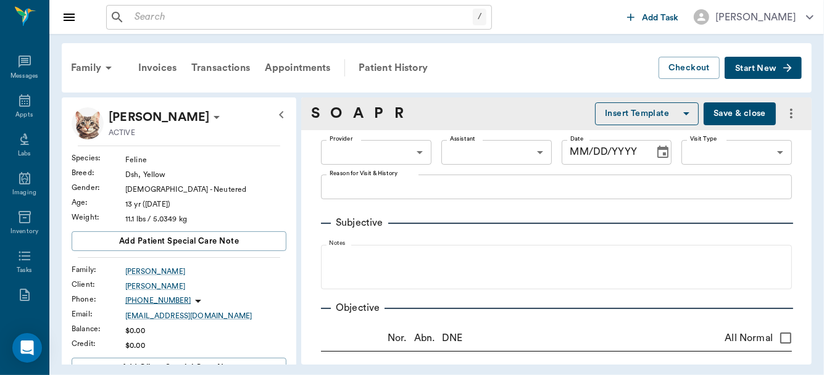
radio input "true"
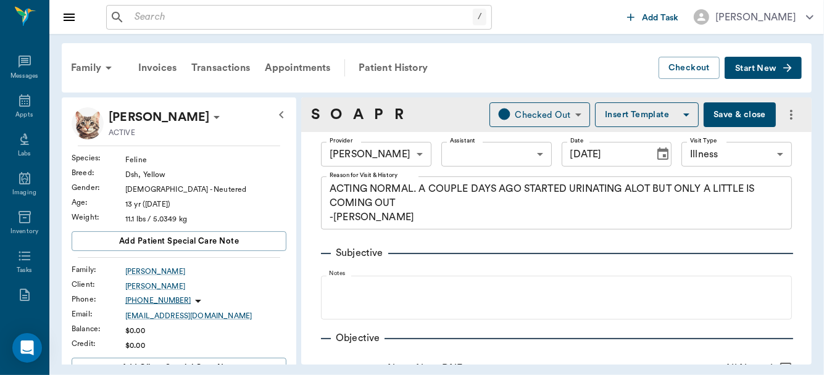
type input "[DATE]"
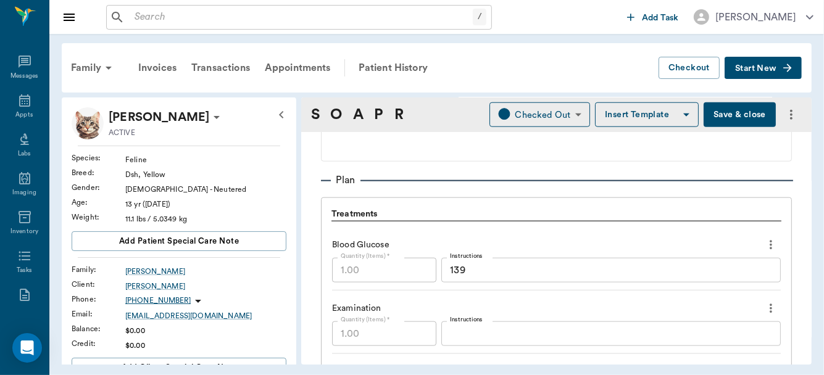
scroll to position [310, 0]
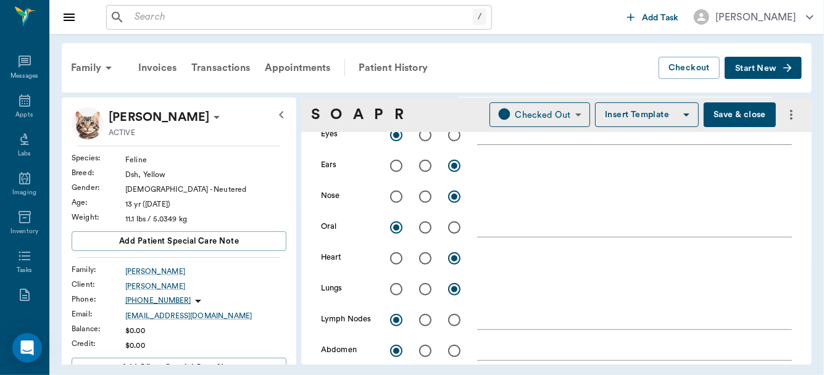
click at [733, 118] on button "Save & close" at bounding box center [740, 114] width 72 height 25
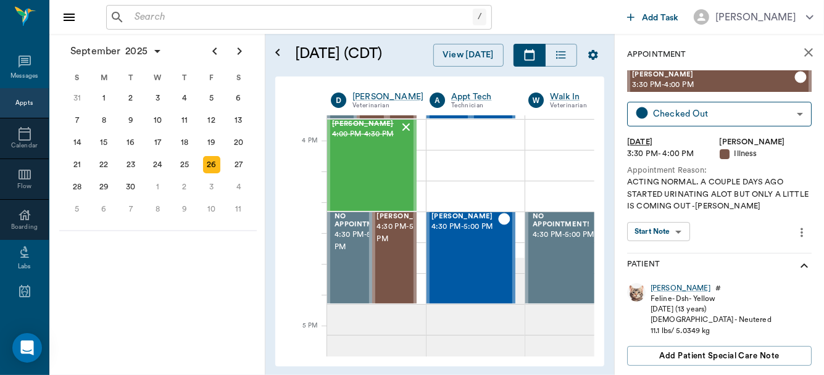
scroll to position [1493, 0]
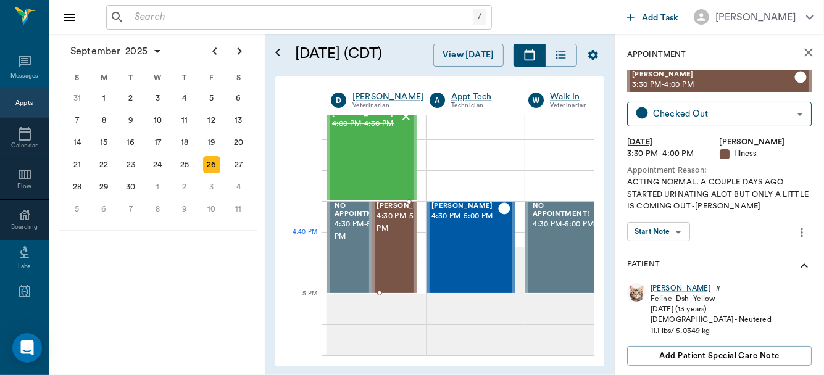
click at [392, 259] on div "[PERSON_NAME] 4:30 PM - 5:00 PM" at bounding box center [408, 247] width 62 height 90
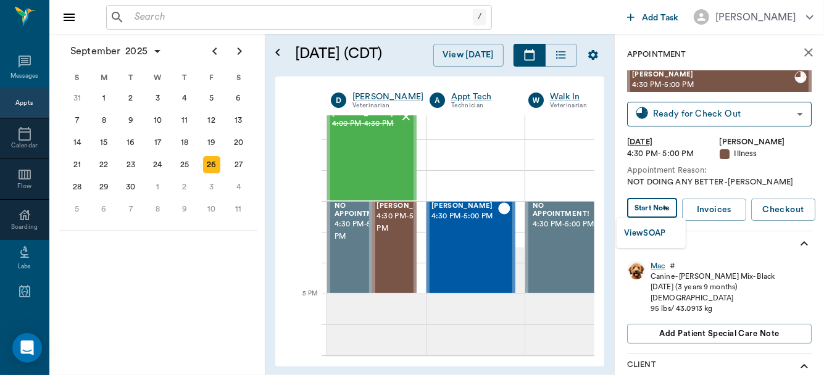
click at [656, 207] on body "/ ​ Add Task [PERSON_NAME] Nectar Messages Appts Calendar Flow Boarding Labs Im…" at bounding box center [412, 187] width 824 height 375
click at [655, 230] on button "View SOAP" at bounding box center [645, 234] width 42 height 14
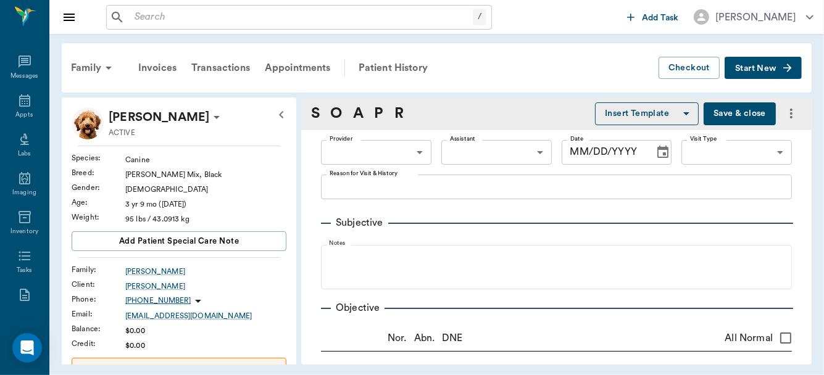
type input "63ec2f075fda476ae8351a4d"
type input "65d2be4f46e3a538d89b8c15"
type textarea "NOT DOING ANY BETTER -[PERSON_NAME]"
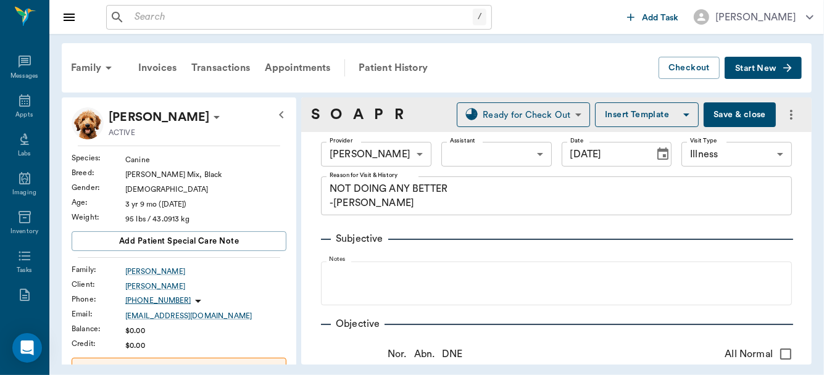
type input "[DATE]"
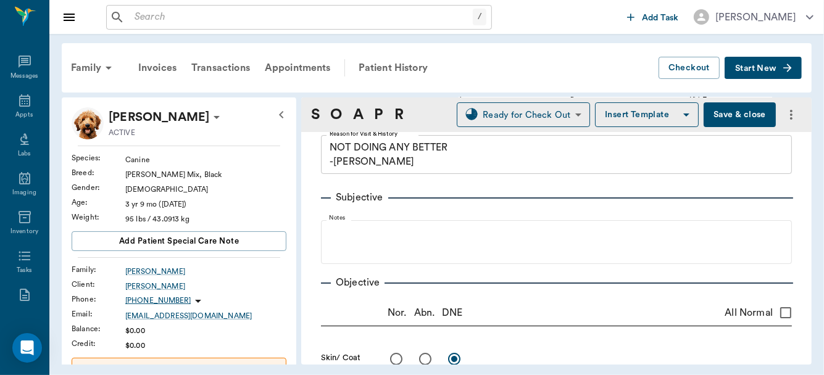
scroll to position [45, 0]
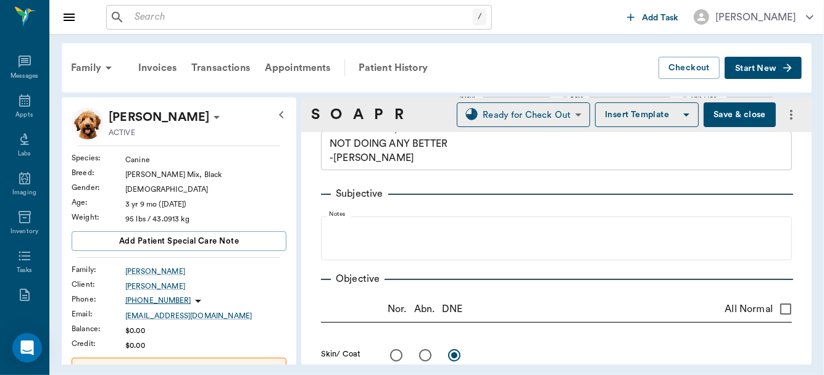
drag, startPoint x: 803, startPoint y: 115, endPoint x: 804, endPoint y: 121, distance: 6.2
click at [804, 121] on div "S O A P R Ready for Check Out READY_TO_CHECKOUT ​ Insert Template Save & close …" at bounding box center [556, 231] width 510 height 267
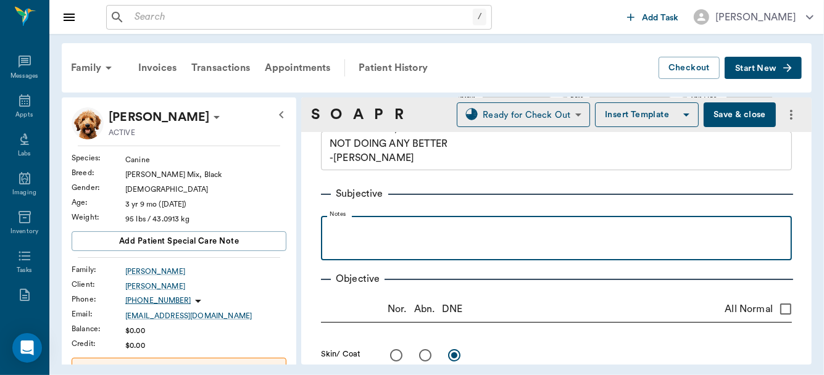
click at [365, 233] on p at bounding box center [556, 229] width 459 height 15
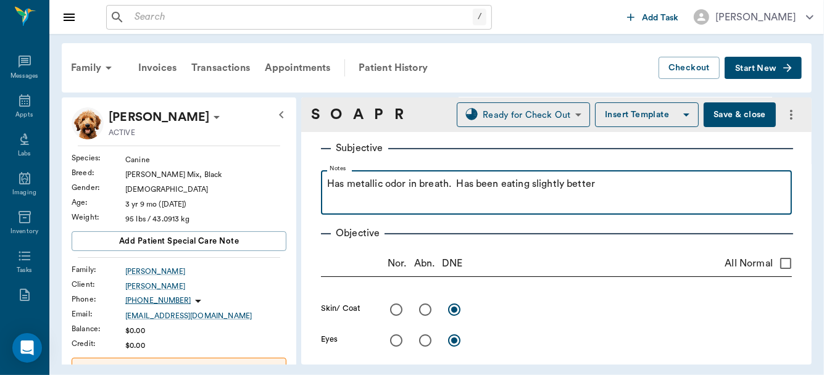
scroll to position [167, 0]
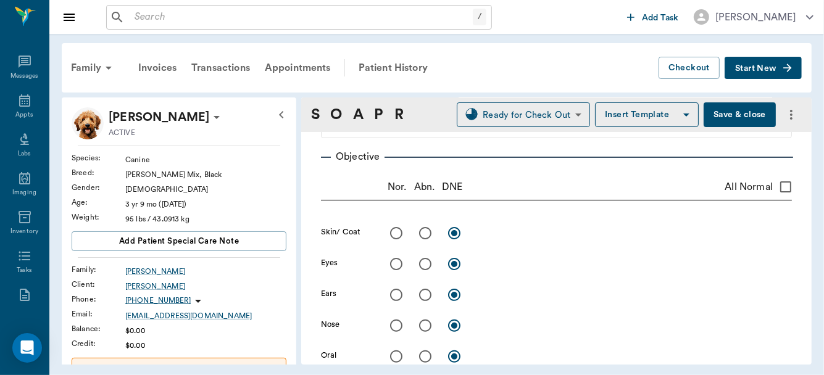
click at [394, 228] on input "radio" at bounding box center [396, 233] width 26 height 26
radio input "true"
click at [394, 267] on input "radio" at bounding box center [396, 264] width 26 height 26
radio input "true"
click at [395, 298] on input "radio" at bounding box center [396, 295] width 26 height 26
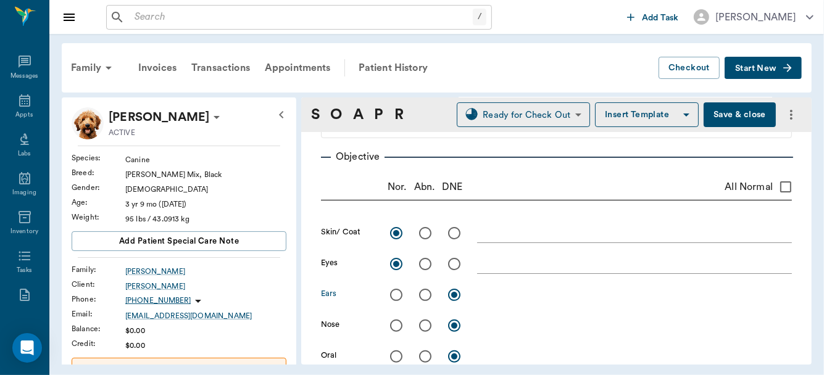
radio input "true"
click at [395, 322] on input "radio" at bounding box center [396, 326] width 26 height 26
radio input "true"
click at [396, 360] on input "radio" at bounding box center [396, 357] width 26 height 26
radio input "true"
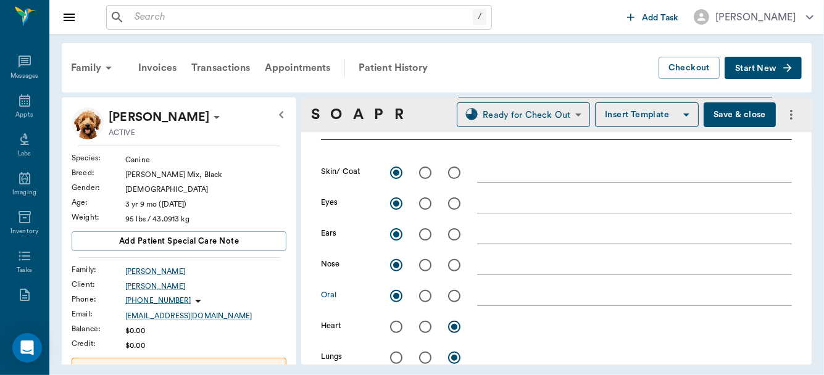
scroll to position [327, 0]
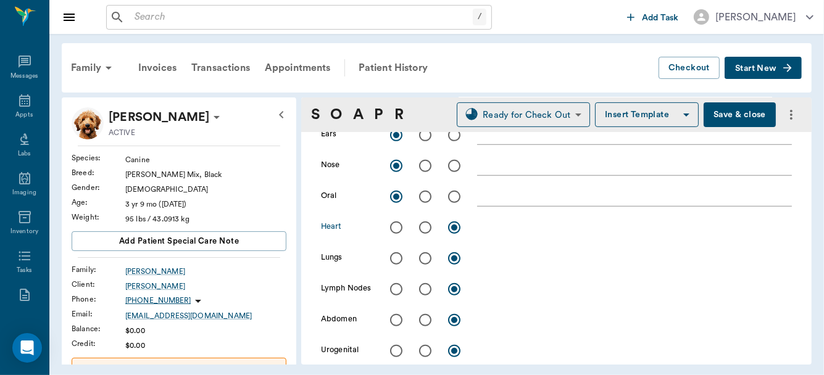
click at [394, 227] on input "radio" at bounding box center [396, 228] width 26 height 26
radio input "true"
click at [394, 254] on input "radio" at bounding box center [396, 259] width 26 height 26
radio input "true"
click at [391, 288] on input "radio" at bounding box center [396, 289] width 26 height 26
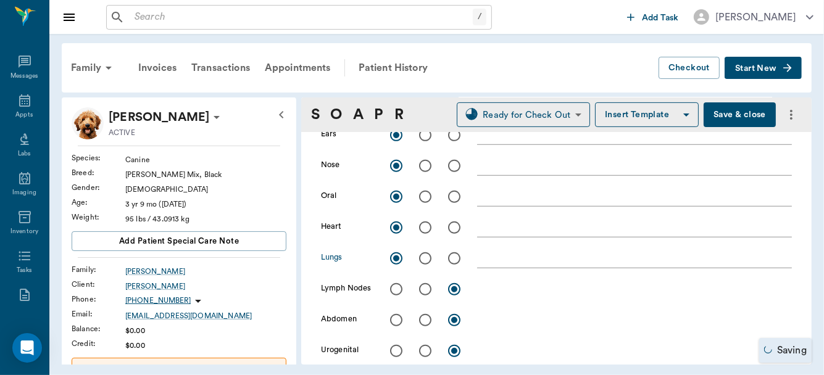
radio input "true"
click at [394, 317] on input "radio" at bounding box center [396, 320] width 26 height 26
radio input "true"
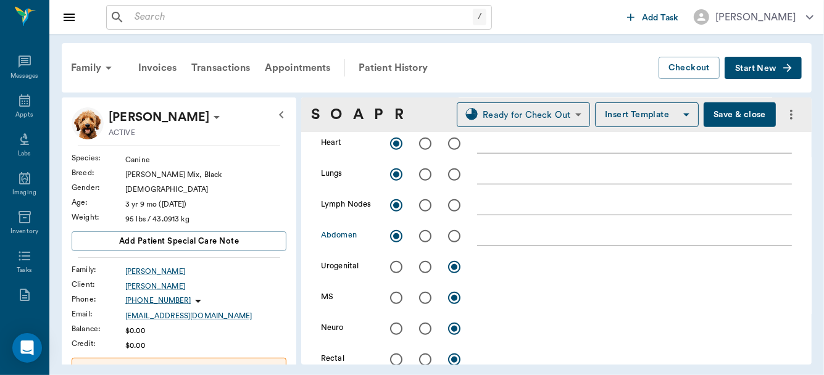
scroll to position [480, 0]
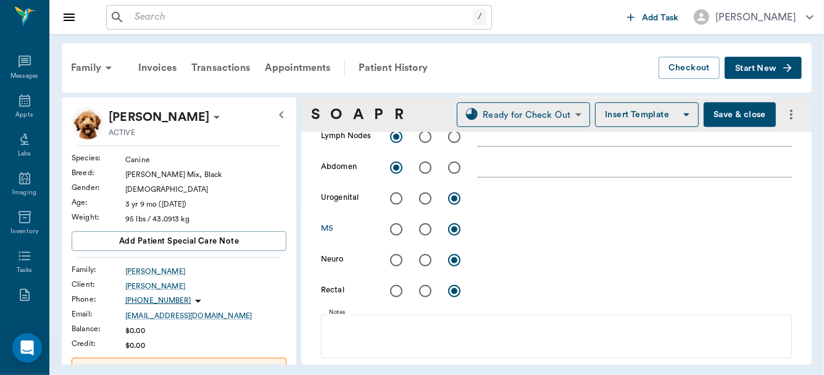
click at [396, 229] on input "radio" at bounding box center [396, 230] width 26 height 26
radio input "true"
click at [397, 268] on input "radio" at bounding box center [396, 260] width 26 height 26
radio input "true"
click at [393, 295] on input "radio" at bounding box center [396, 291] width 26 height 26
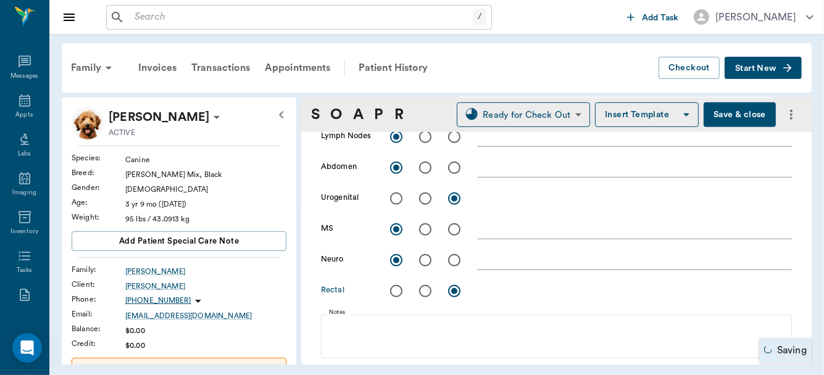
radio input "true"
click at [429, 289] on input "radio" at bounding box center [425, 291] width 26 height 26
radio input "true"
click at [396, 290] on input "radio" at bounding box center [396, 291] width 26 height 26
radio input "true"
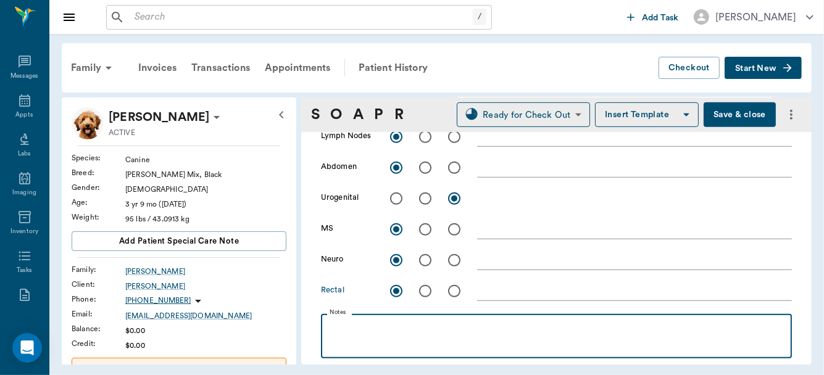
click at [349, 329] on p at bounding box center [556, 327] width 459 height 15
click at [352, 329] on p "Fecal:negative" at bounding box center [556, 327] width 459 height 15
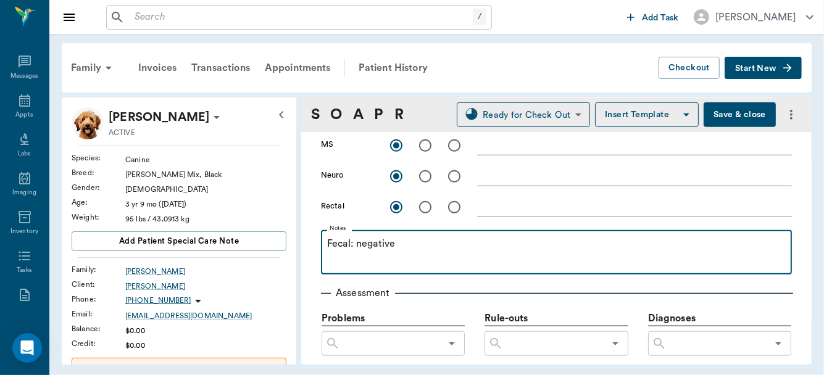
scroll to position [670, 0]
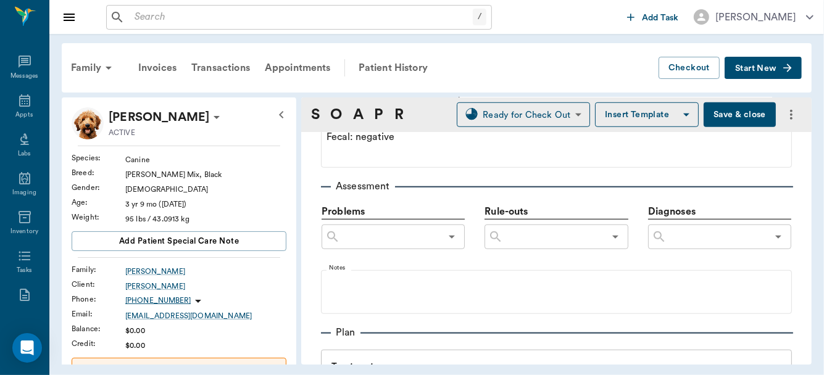
click at [691, 236] on input "text" at bounding box center [717, 236] width 101 height 17
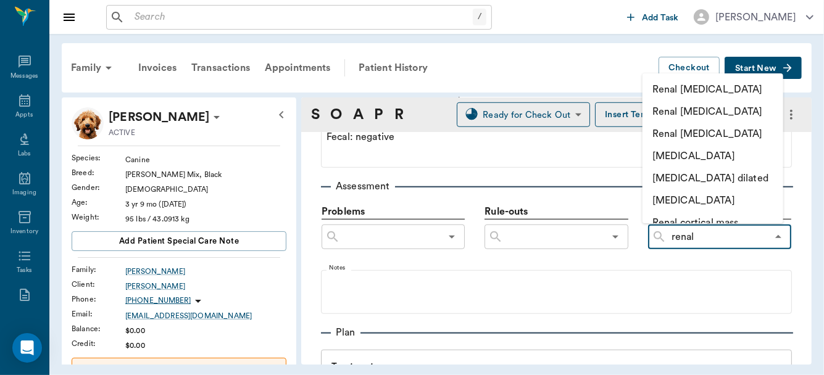
type input "renal f"
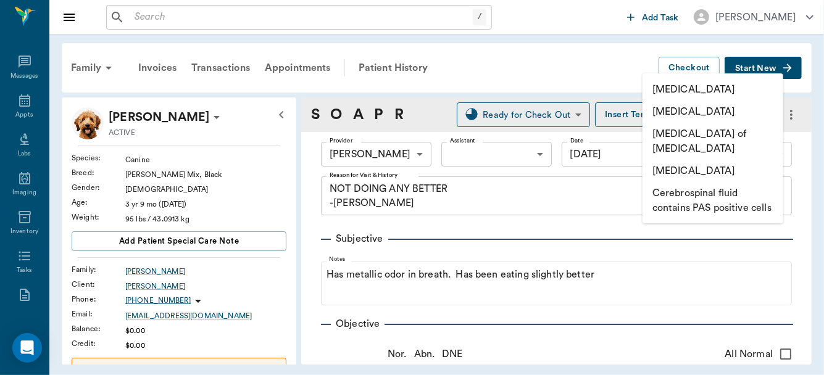
scroll to position [670, 0]
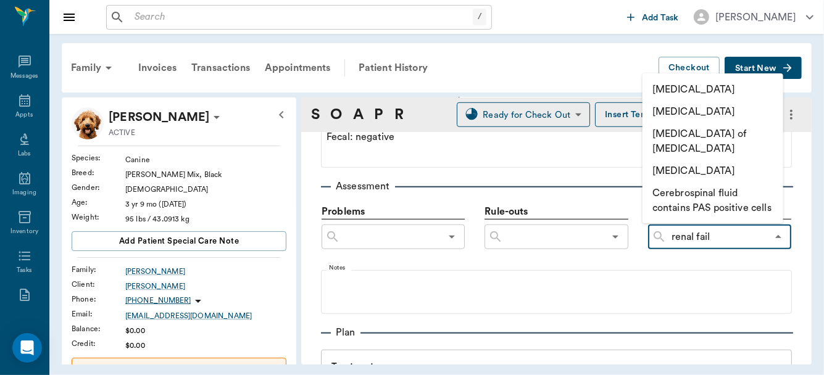
click at [699, 86] on li "[MEDICAL_DATA]" at bounding box center [712, 89] width 141 height 22
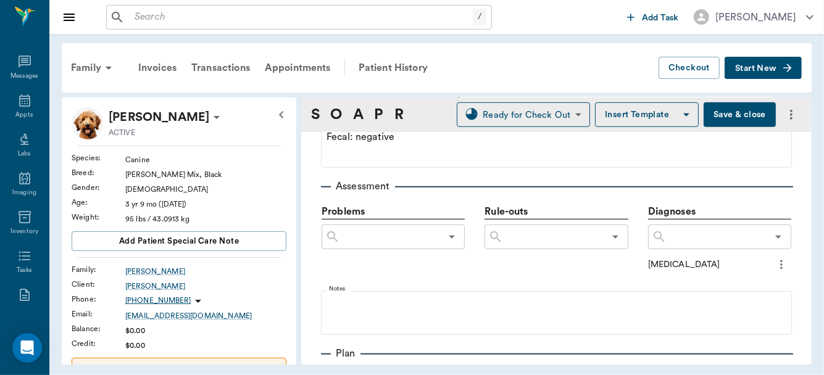
click at [780, 260] on icon "more" at bounding box center [781, 264] width 2 height 9
click at [752, 285] on span "Add to ongoing diagnosis" at bounding box center [722, 284] width 104 height 13
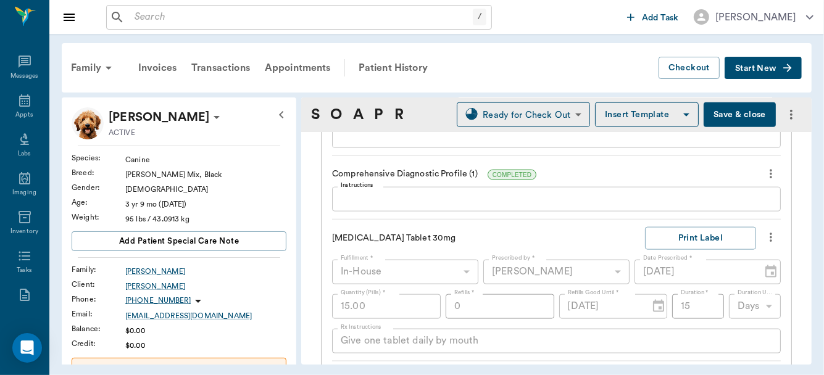
scroll to position [878, 0]
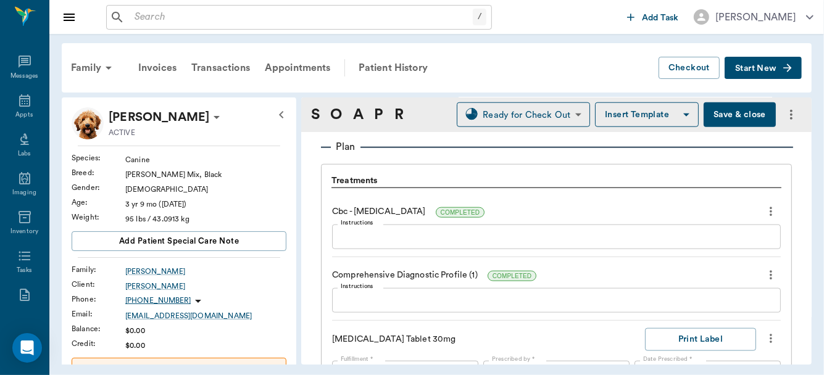
click at [407, 244] on div "x Instructions" at bounding box center [556, 237] width 449 height 25
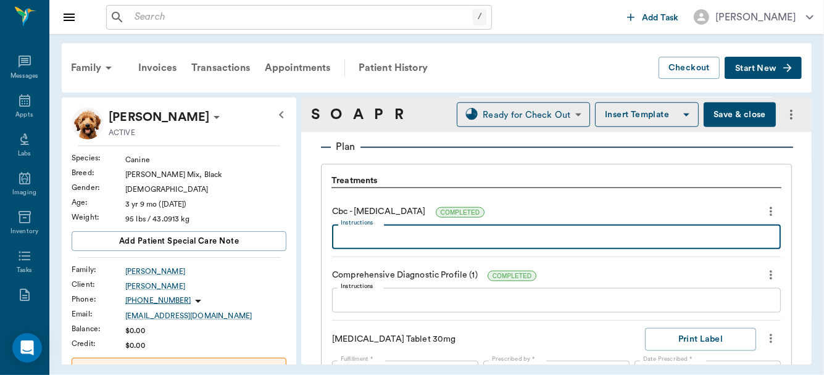
click at [407, 248] on div "Cbc - Complete Blood Count COMPLETED Instructions x Instructions" at bounding box center [556, 229] width 449 height 56
click at [405, 239] on textarea "Instructions" at bounding box center [556, 237] width 431 height 14
type textarea "normal"
click at [382, 308] on div "x Instructions" at bounding box center [556, 300] width 449 height 25
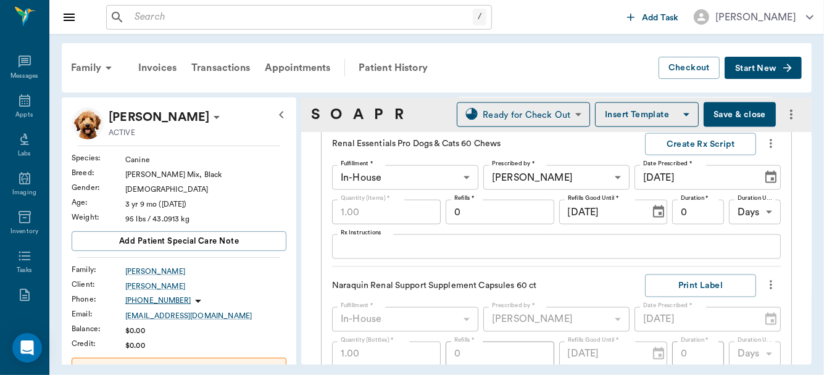
scroll to position [1226, 0]
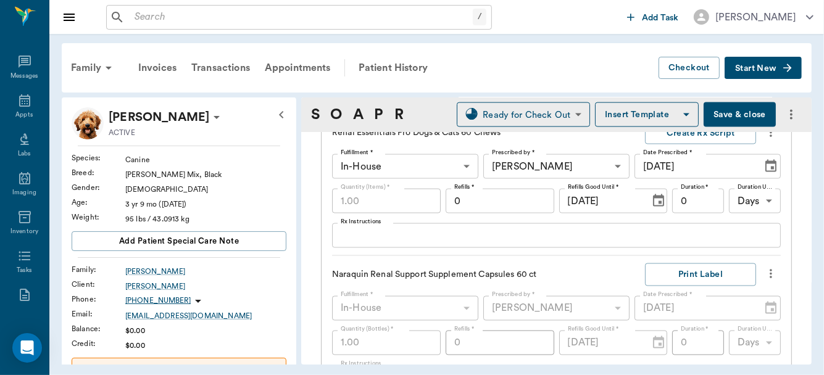
type textarea "Severe azotemia, BUN 174m CRE 8.6, hyperphosphatemia 14.8"
click at [420, 236] on textarea "Rx Instructions" at bounding box center [556, 236] width 431 height 14
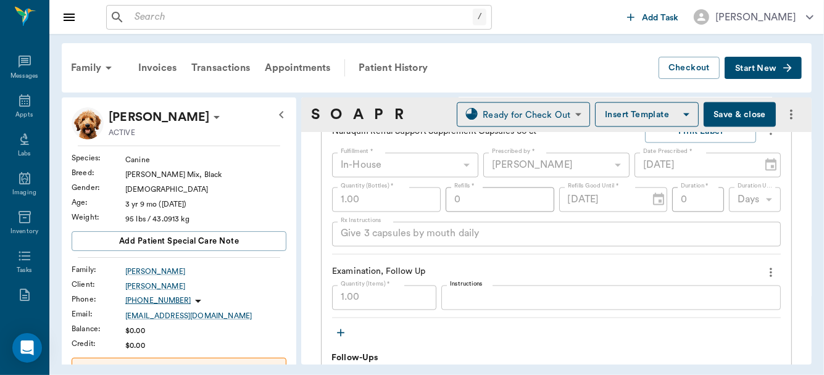
scroll to position [1462, 0]
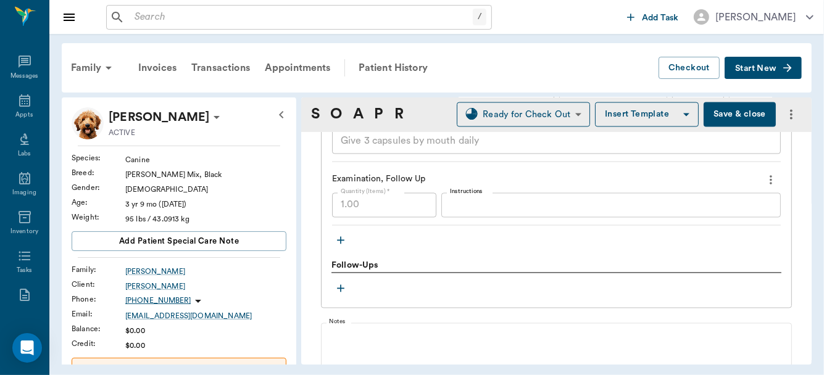
type textarea "4 daily"
click at [729, 112] on button "Save & close" at bounding box center [740, 114] width 72 height 25
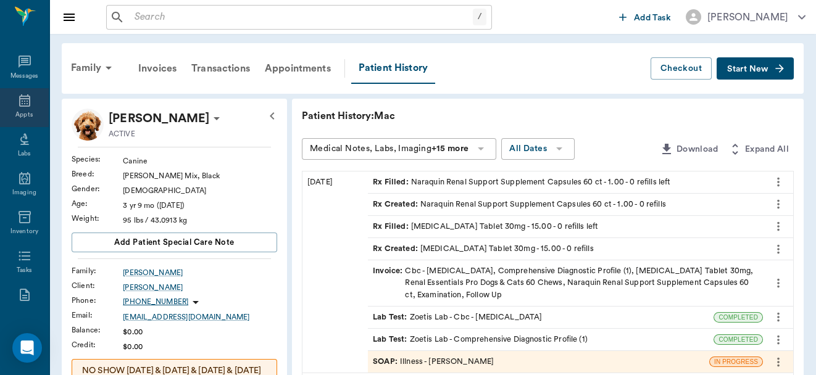
click at [18, 109] on div "Appts" at bounding box center [24, 107] width 49 height 39
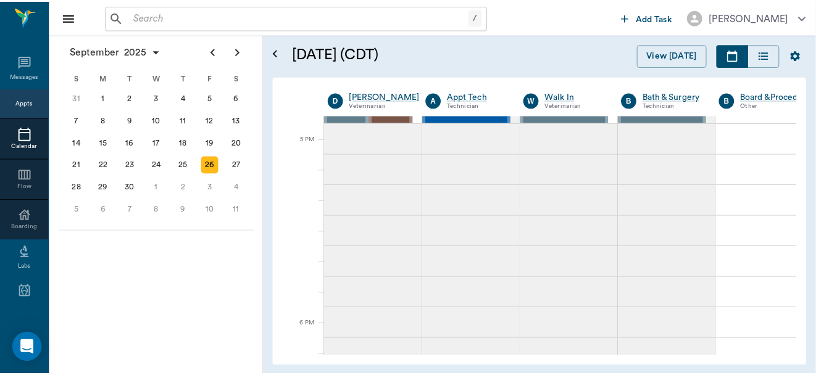
scroll to position [1452, 0]
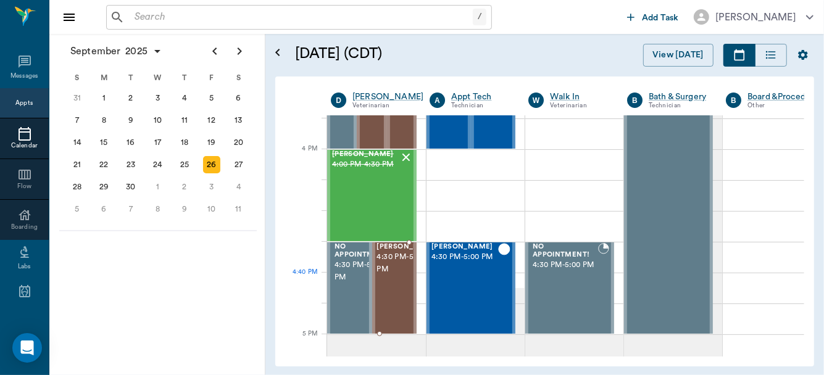
click at [392, 276] on span "4:30 PM - 5:00 PM" at bounding box center [408, 263] width 62 height 25
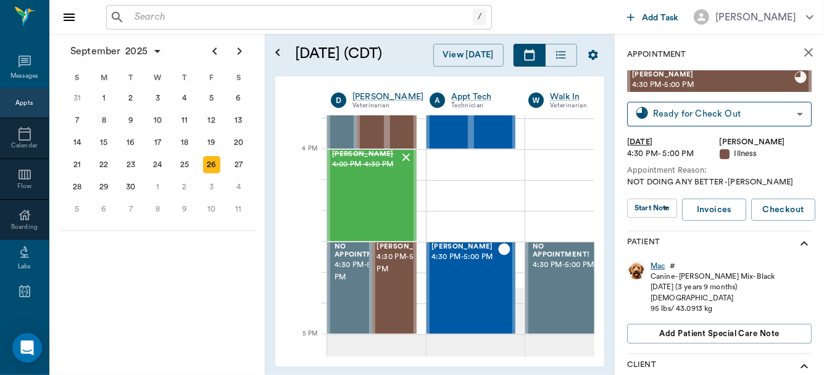
click at [659, 266] on div "Mac" at bounding box center [657, 266] width 14 height 10
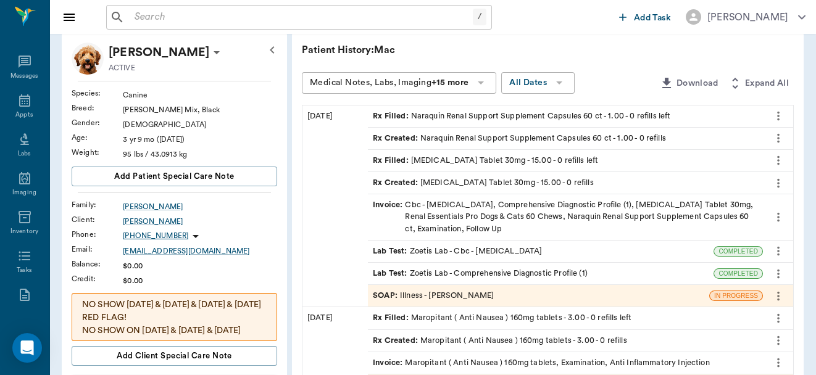
scroll to position [99, 0]
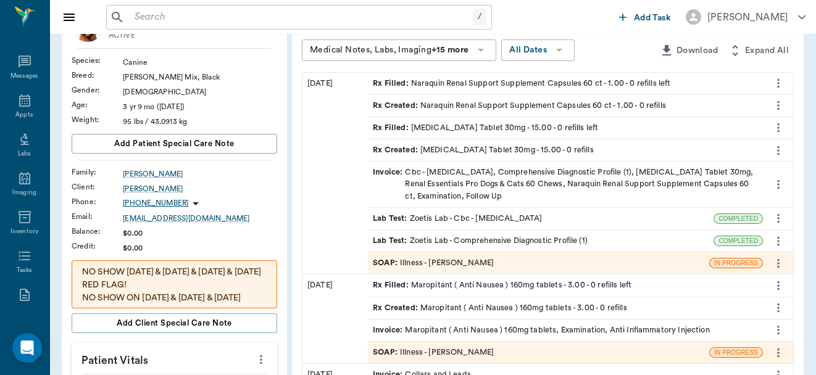
click at [260, 356] on icon "more" at bounding box center [261, 359] width 14 height 15
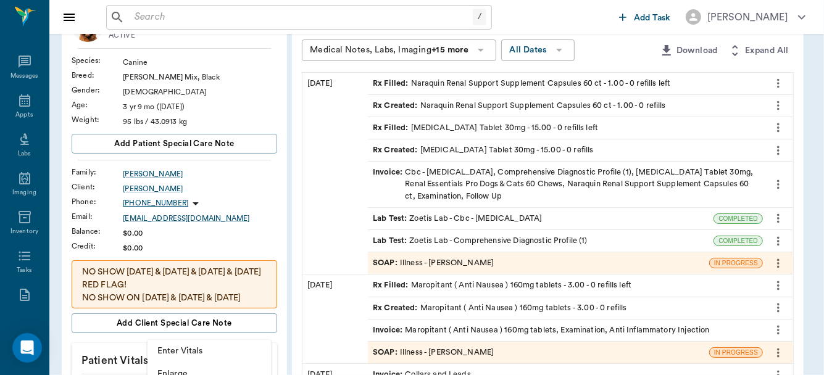
click at [196, 351] on span "Enter Vitals" at bounding box center [209, 351] width 104 height 13
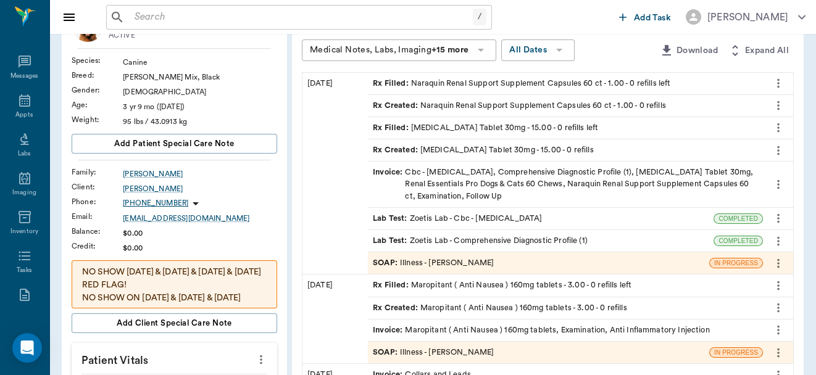
click at [259, 357] on icon "more" at bounding box center [261, 359] width 14 height 15
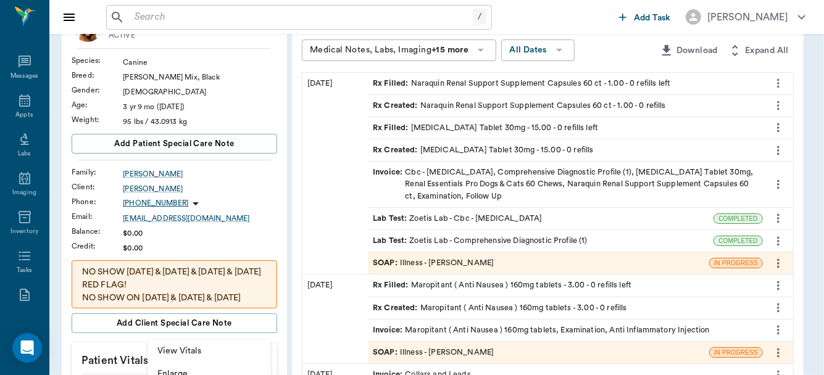
click at [214, 354] on span "View Vitals" at bounding box center [209, 351] width 104 height 13
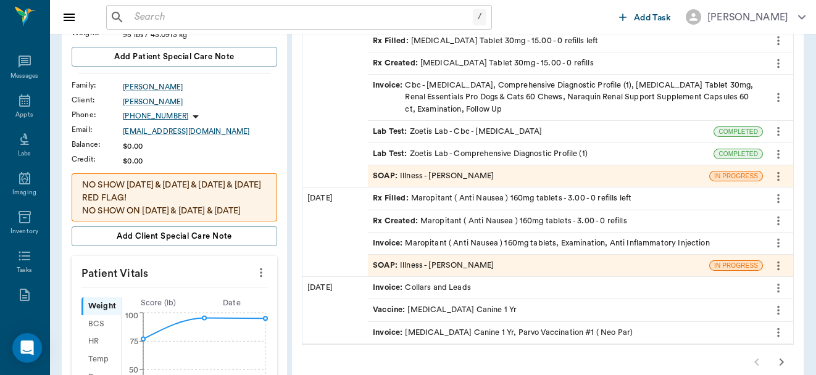
scroll to position [222, 0]
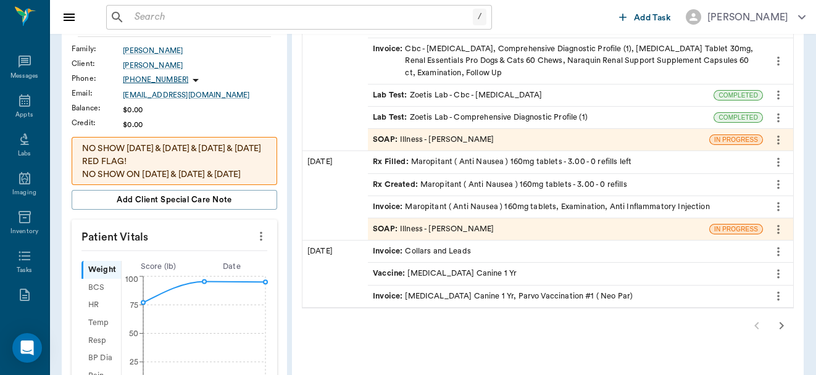
click at [259, 236] on icon "more" at bounding box center [261, 236] width 14 height 15
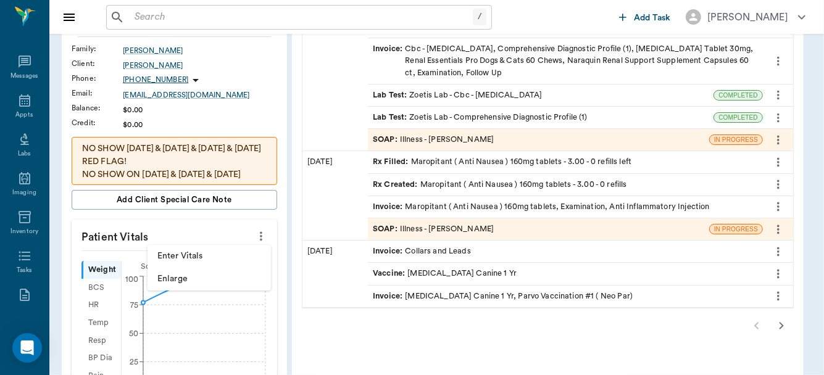
click at [223, 257] on span "Enter Vitals" at bounding box center [209, 256] width 104 height 13
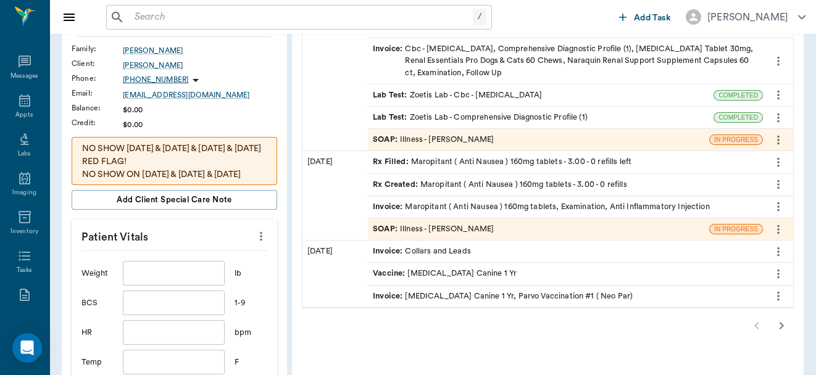
click at [180, 279] on input "text" at bounding box center [173, 273] width 101 height 25
type input "88.2"
drag, startPoint x: 175, startPoint y: 347, endPoint x: 173, endPoint y: 357, distance: 9.4
click at [173, 357] on input "text" at bounding box center [173, 362] width 101 height 25
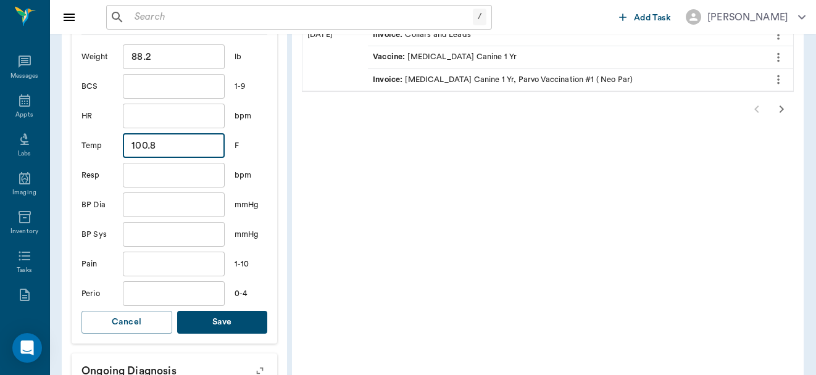
scroll to position [440, 0]
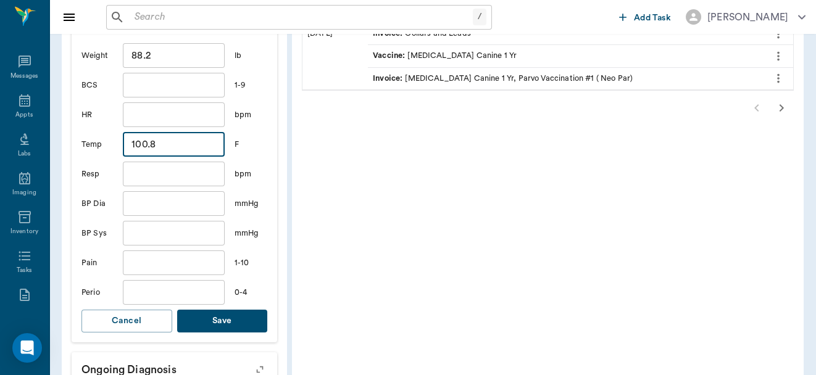
type input "100.8"
click at [239, 310] on button "Save" at bounding box center [222, 321] width 91 height 23
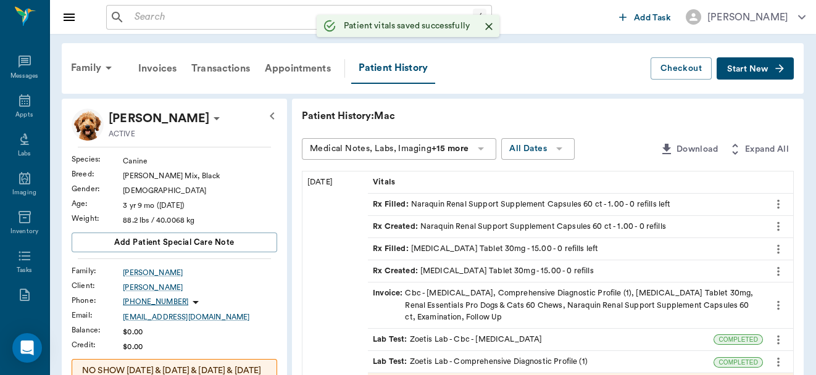
scroll to position [63, 0]
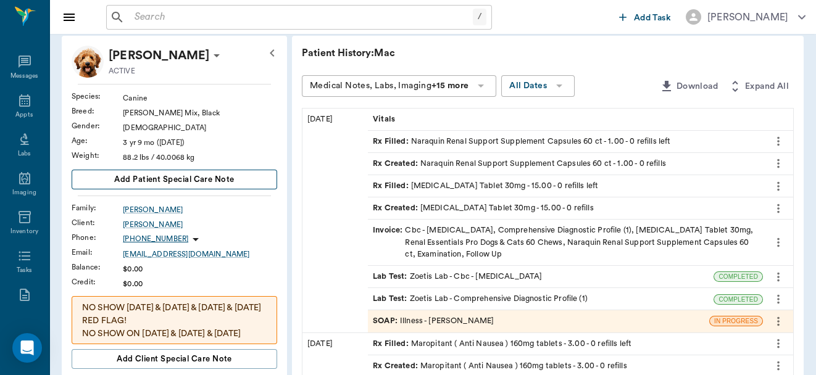
click at [214, 177] on span "Add patient Special Care Note" at bounding box center [174, 180] width 120 height 14
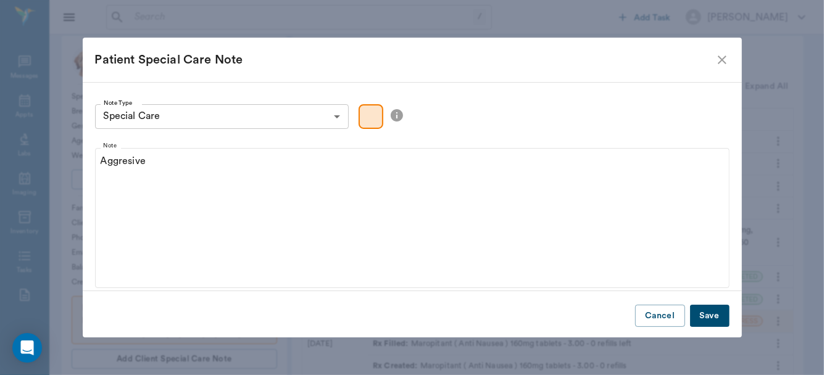
click at [700, 318] on button "Save" at bounding box center [709, 316] width 39 height 23
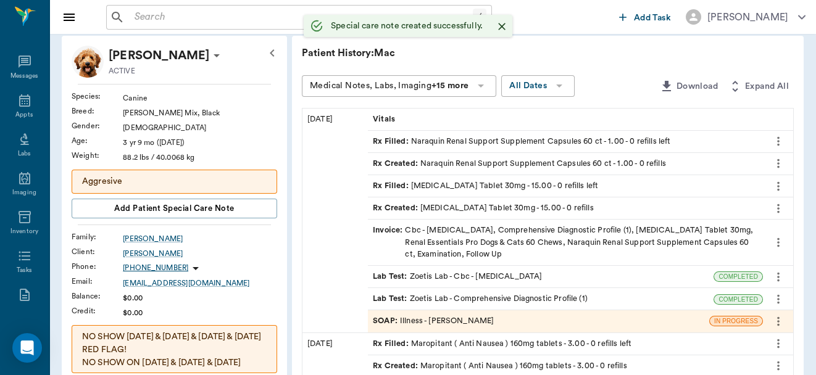
scroll to position [91, 0]
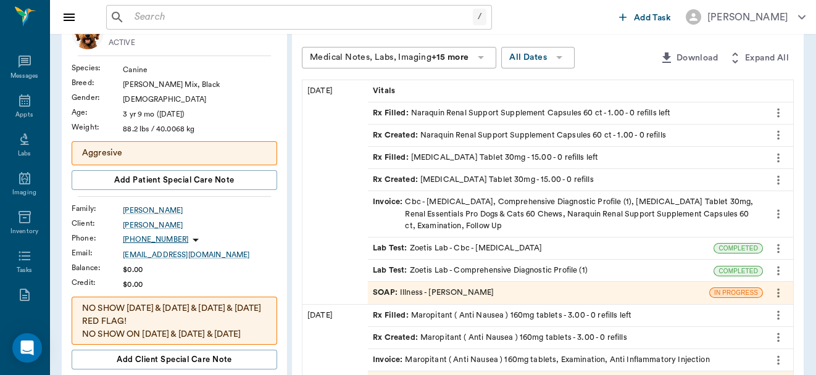
click at [531, 293] on div "SOAP : Illness - Dr. Bert Ellsworth" at bounding box center [538, 293] width 341 height 22
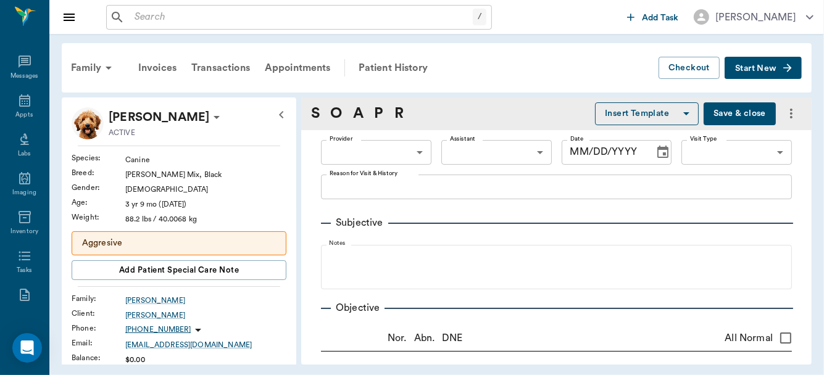
type input "63ec2f075fda476ae8351a4d"
type input "65d2be4f46e3a538d89b8c15"
type textarea "NOT DOING ANY BETTER -[PERSON_NAME]"
radio input "true"
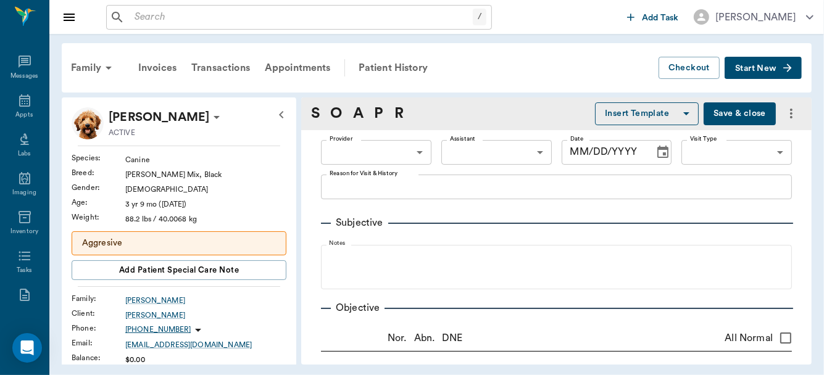
radio input "true"
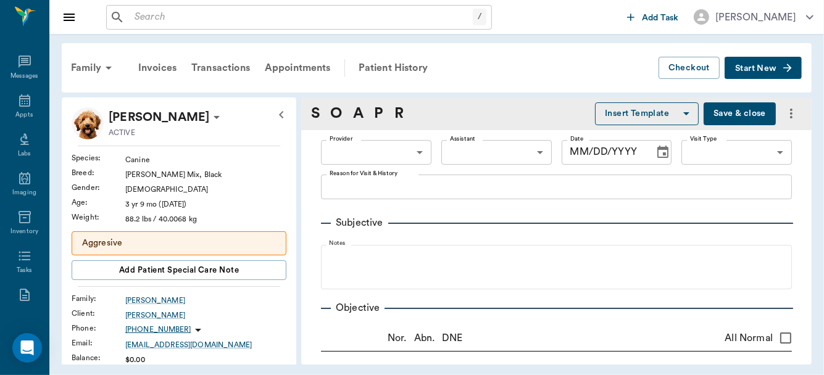
radio input "true"
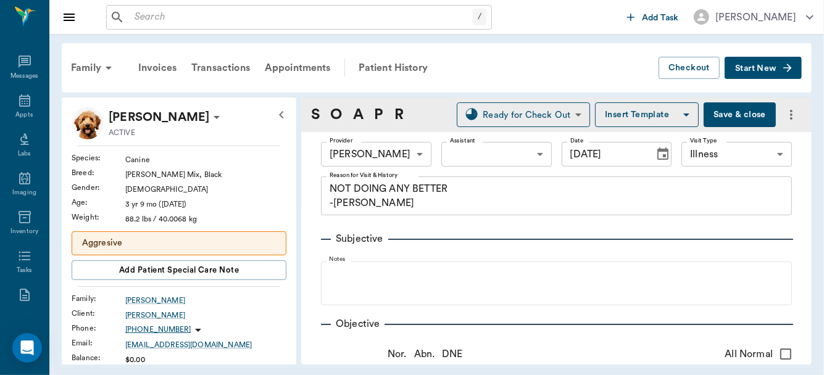
type input "[DATE]"
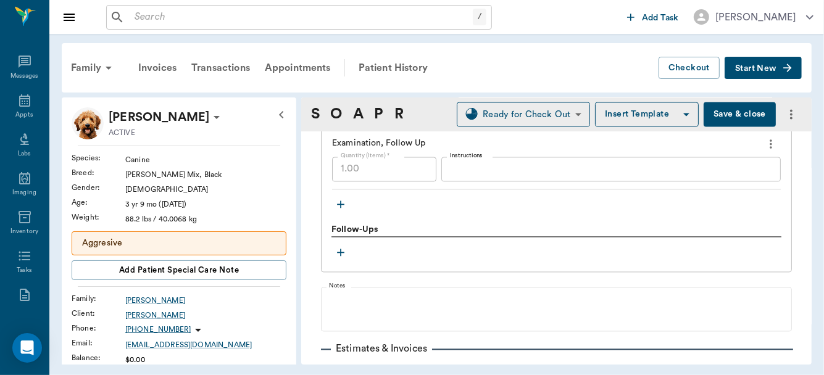
scroll to position [1505, 0]
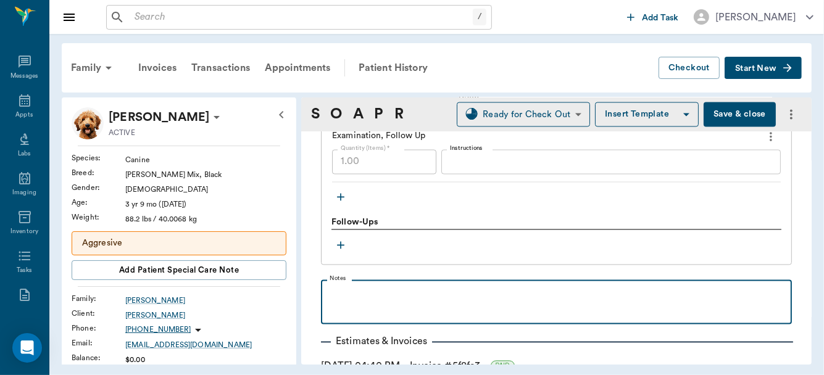
click at [370, 293] on p at bounding box center [556, 293] width 459 height 15
click at [338, 291] on p "Sebag of expired K/D" at bounding box center [556, 293] width 459 height 15
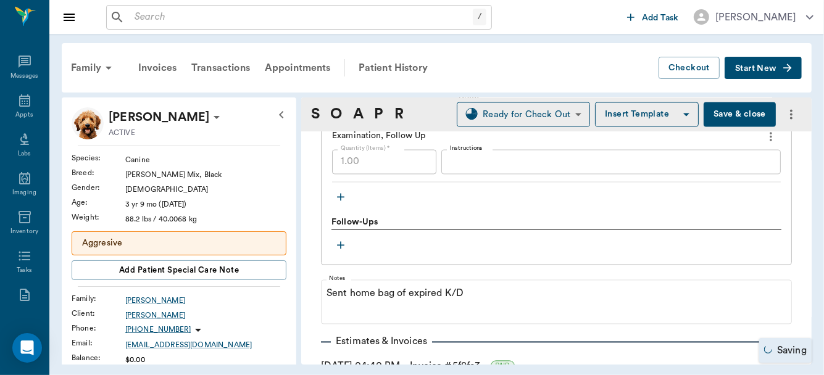
click at [725, 113] on button "Save & close" at bounding box center [740, 114] width 72 height 25
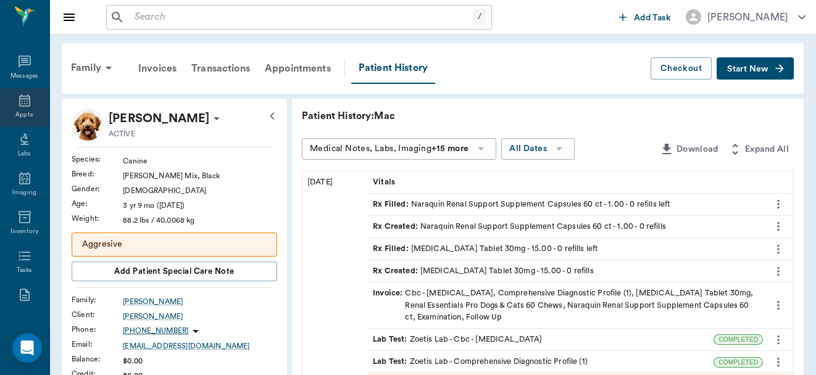
click at [22, 96] on icon at bounding box center [24, 100] width 11 height 12
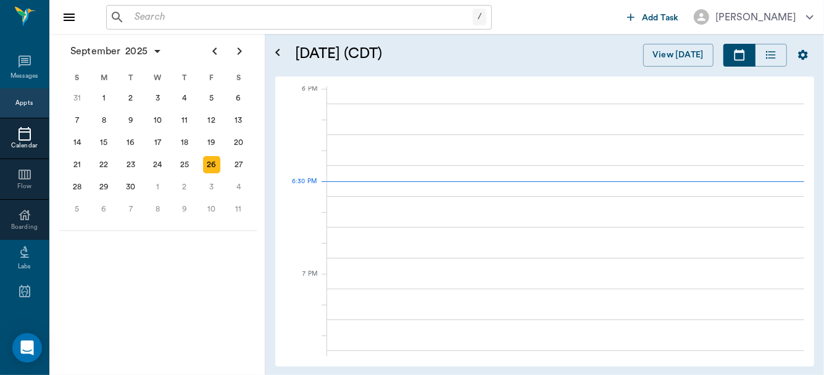
scroll to position [1853, 0]
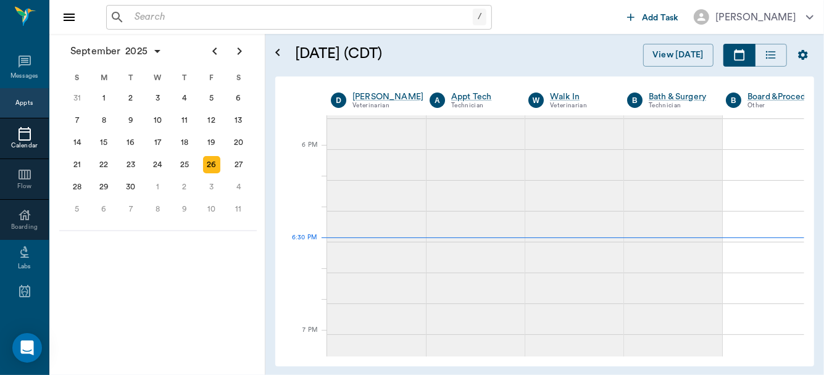
drag, startPoint x: 797, startPoint y: 109, endPoint x: 804, endPoint y: 88, distance: 22.3
click at [804, 88] on div "September 2025 Today 26 Fri Sep 2025 D Dr. Bert Ellsworth Veterinarian A Appt T…" at bounding box center [544, 222] width 539 height 290
drag, startPoint x: 804, startPoint y: 88, endPoint x: 798, endPoint y: 148, distance: 60.8
click at [798, 142] on div "September 2025 Today 26 Fri Sep 2025 D Dr. Bert Ellsworth Veterinarian A Appt T…" at bounding box center [544, 222] width 539 height 290
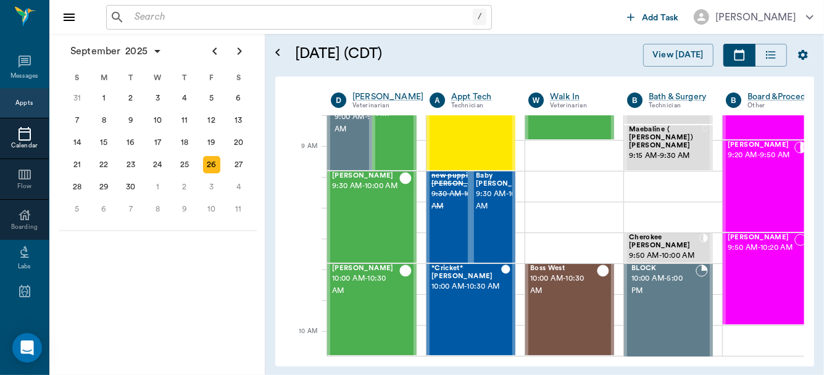
scroll to position [159, 0]
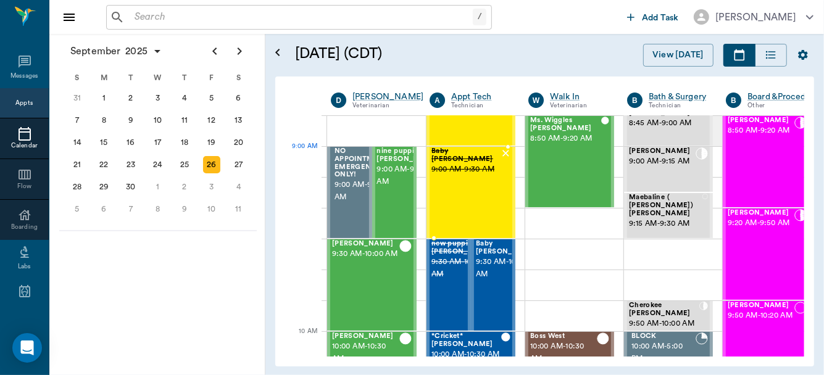
drag, startPoint x: 496, startPoint y: 178, endPoint x: 531, endPoint y: 174, distance: 34.8
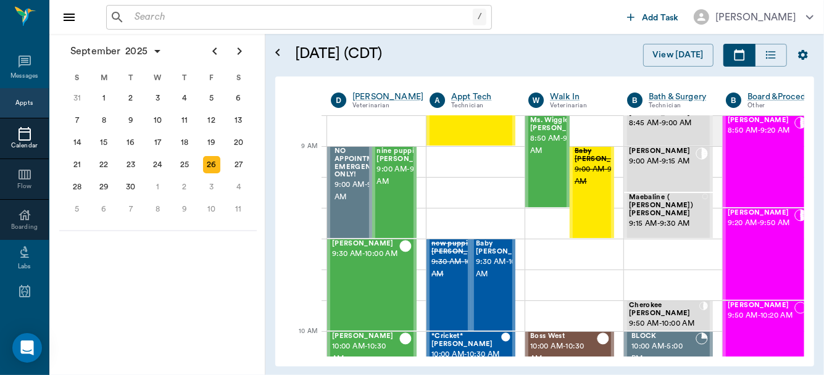
scroll to position [0, 0]
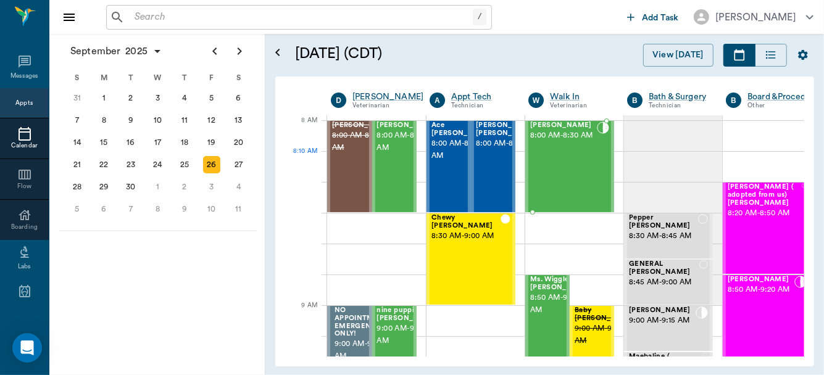
click at [557, 142] on span "8:00 AM - 8:30 AM" at bounding box center [563, 136] width 67 height 12
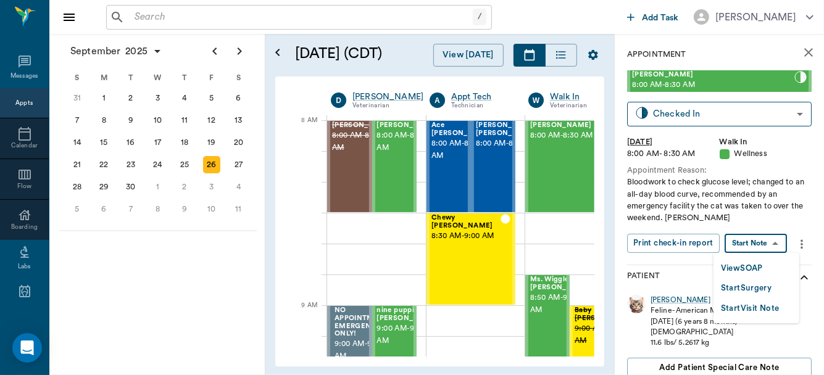
click at [741, 241] on body "/ ​ Add Task Dr. Bert Ellsworth Nectar Messages Appts Calendar Flow Boarding La…" at bounding box center [412, 187] width 824 height 375
click at [742, 268] on button "View SOAP" at bounding box center [742, 269] width 42 height 14
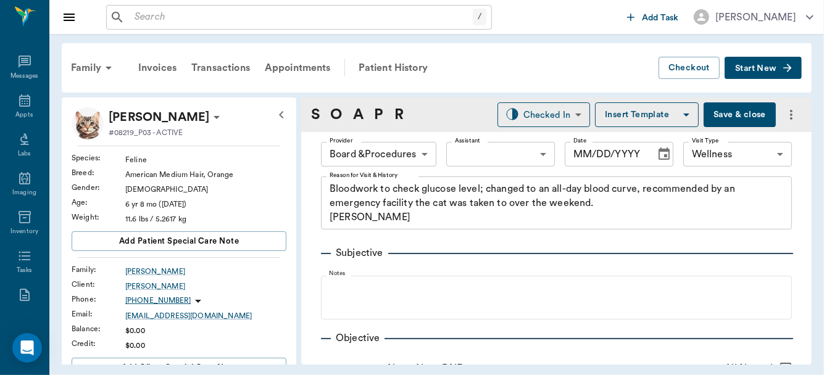
type input "63ec2f075fda476ae8351a51"
type input "65d2be4f46e3a538d89b8c14"
type textarea "Bloodwork to check glucose level; changed to an all-day blood curve, recommende…"
type input "[DATE]"
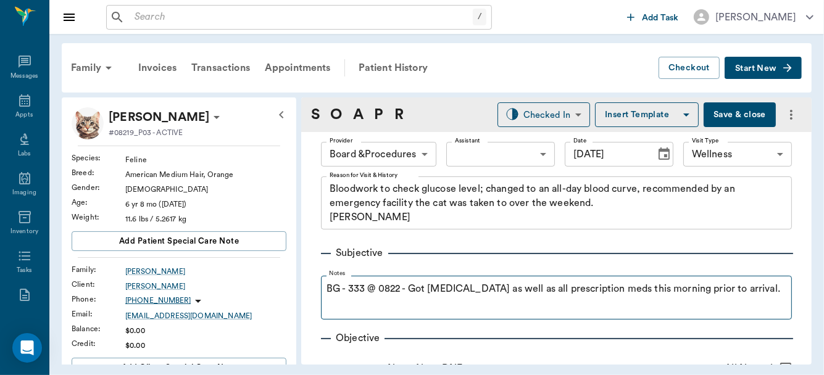
click at [325, 288] on fieldset "Notes BG - 333 @ 0822 - Got insulin as well as all prescription meds this morni…" at bounding box center [556, 294] width 471 height 49
click at [325, 287] on fieldset "Notes BG - 333 @ 0822 - Got insulin as well as all prescription meds this morni…" at bounding box center [556, 294] width 471 height 49
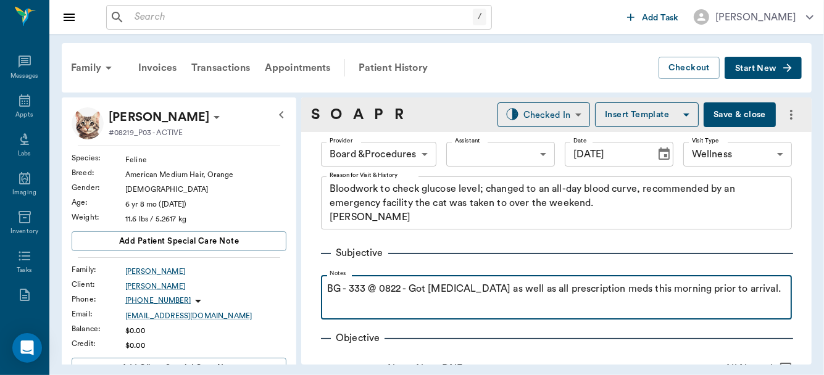
click at [326, 288] on fieldset "Notes BG - 333 @ 0822 - Got insulin as well as all prescription meds this morni…" at bounding box center [556, 294] width 471 height 49
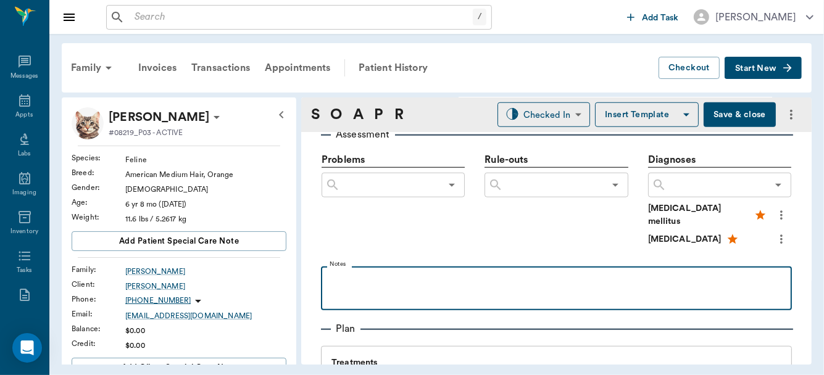
scroll to position [757, 0]
click at [356, 274] on p at bounding box center [556, 280] width 459 height 15
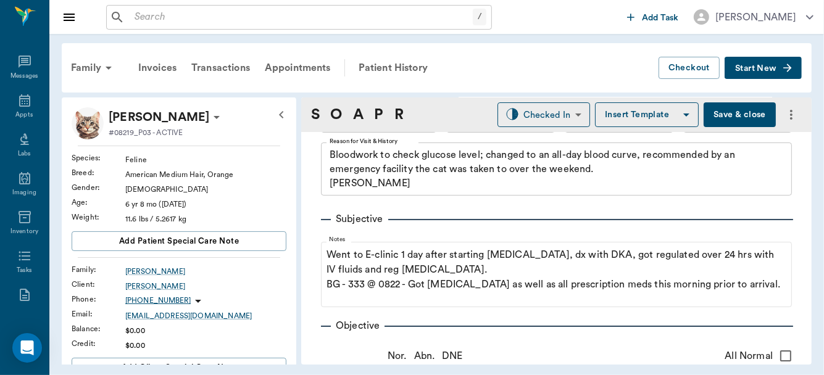
scroll to position [38, 0]
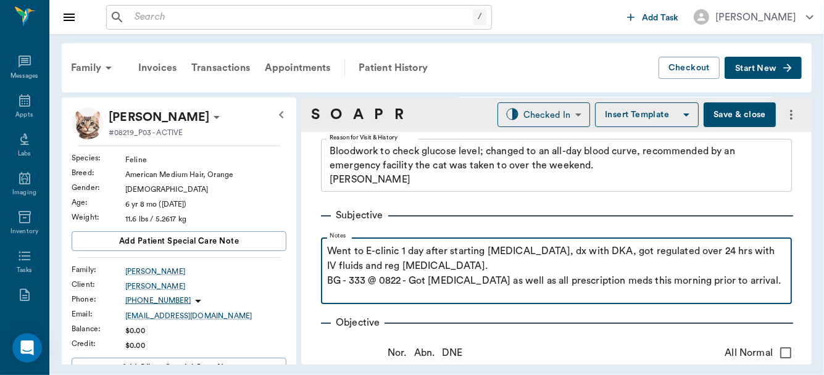
click at [420, 268] on p "Went to E-clinic 1 day after starting insulin, dx with DKA, got regulated over …" at bounding box center [556, 259] width 459 height 30
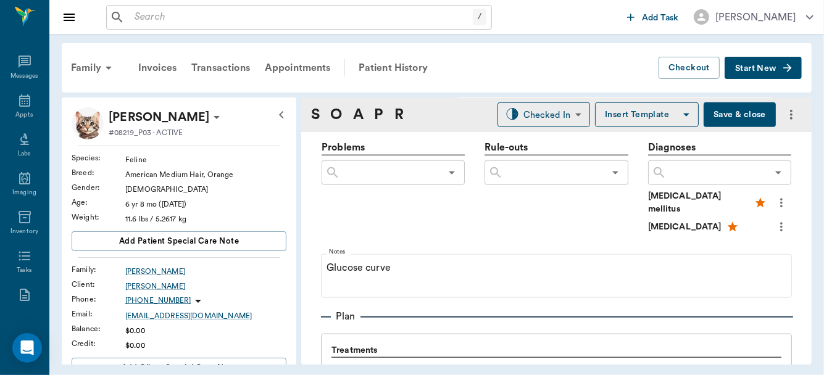
scroll to position [803, 0]
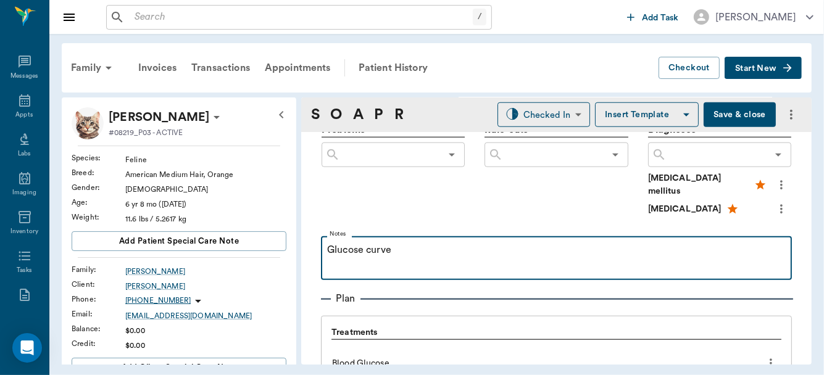
click at [534, 243] on p "Glucose curve" at bounding box center [556, 250] width 459 height 15
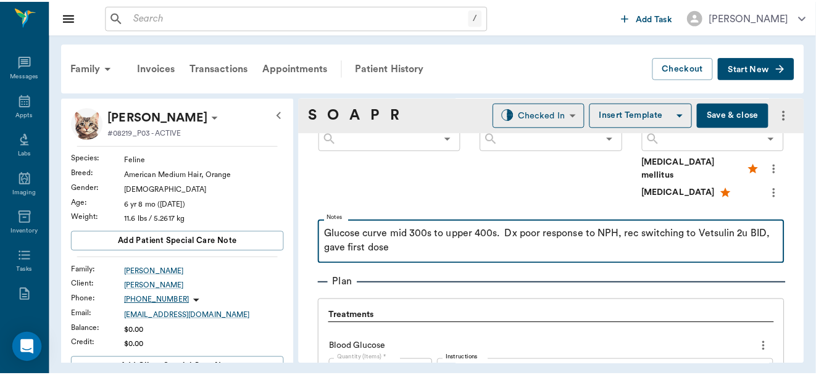
scroll to position [767, 0]
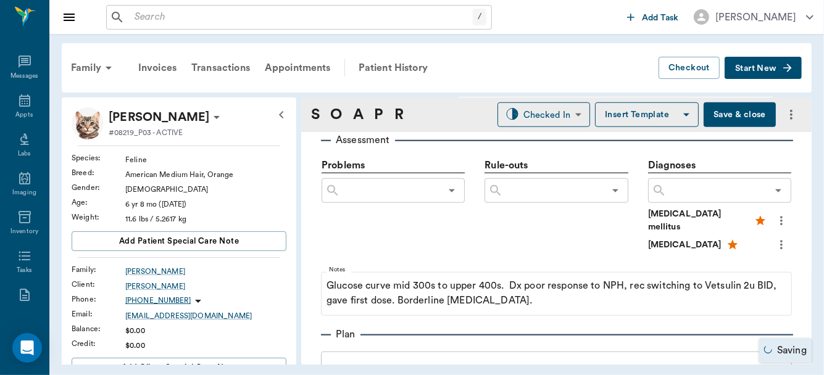
click at [733, 114] on button "Save & close" at bounding box center [740, 114] width 72 height 25
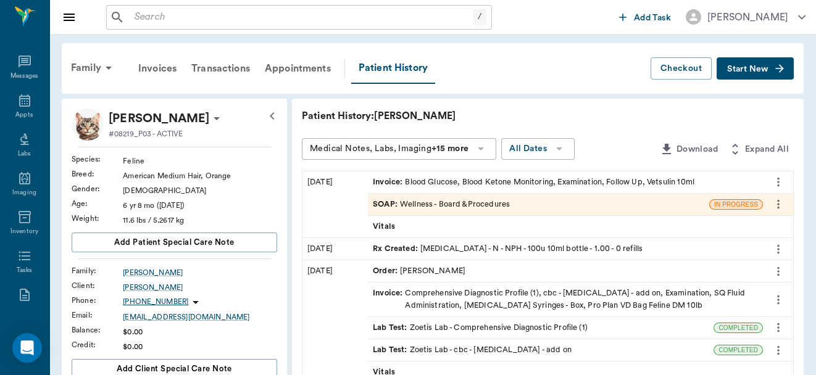
click at [733, 114] on div "Patient History: Milo" at bounding box center [548, 116] width 492 height 15
click at [397, 66] on div "Patient History" at bounding box center [393, 68] width 84 height 31
